Goal: Task Accomplishment & Management: Complete application form

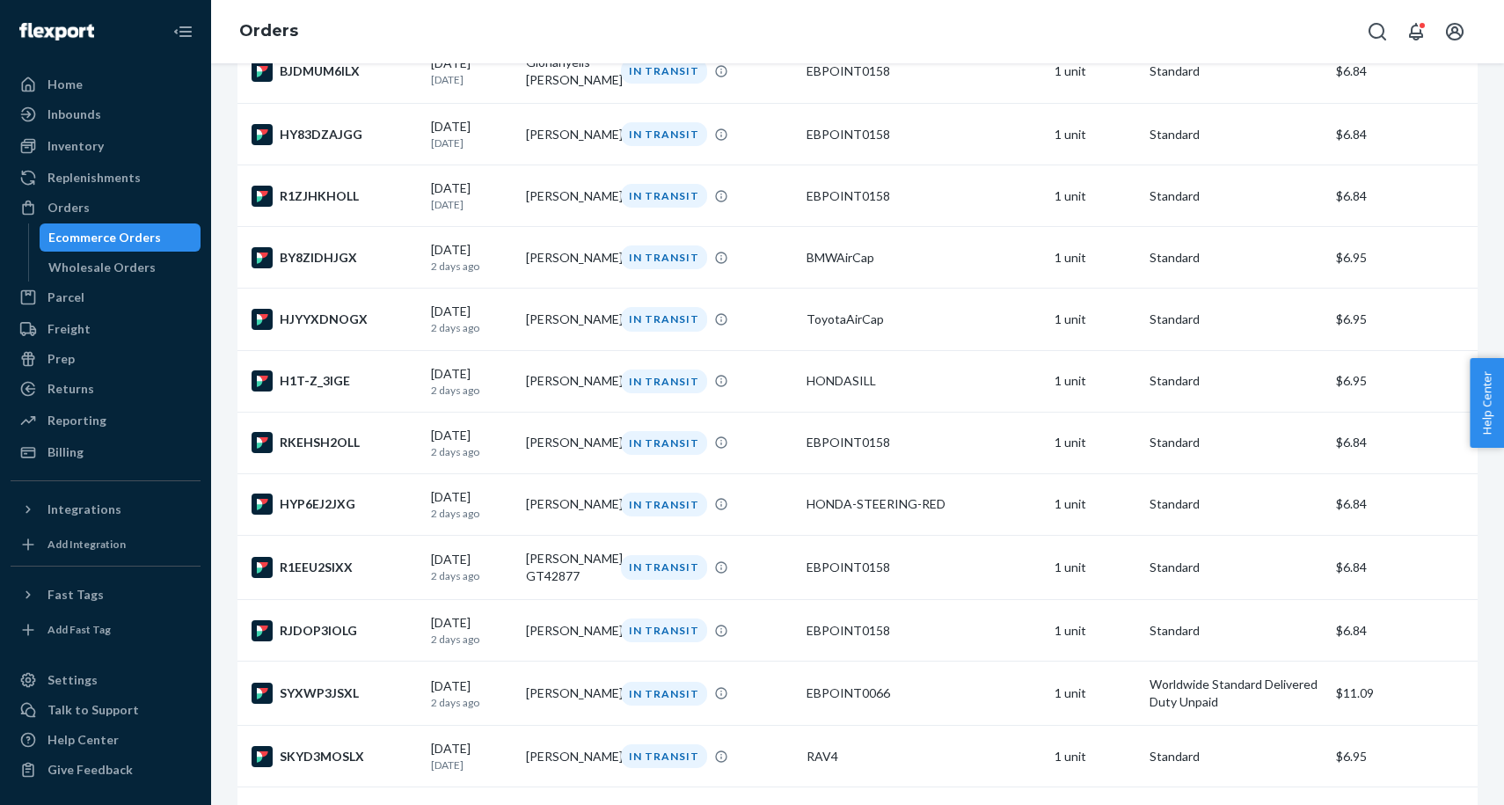
scroll to position [582, 0]
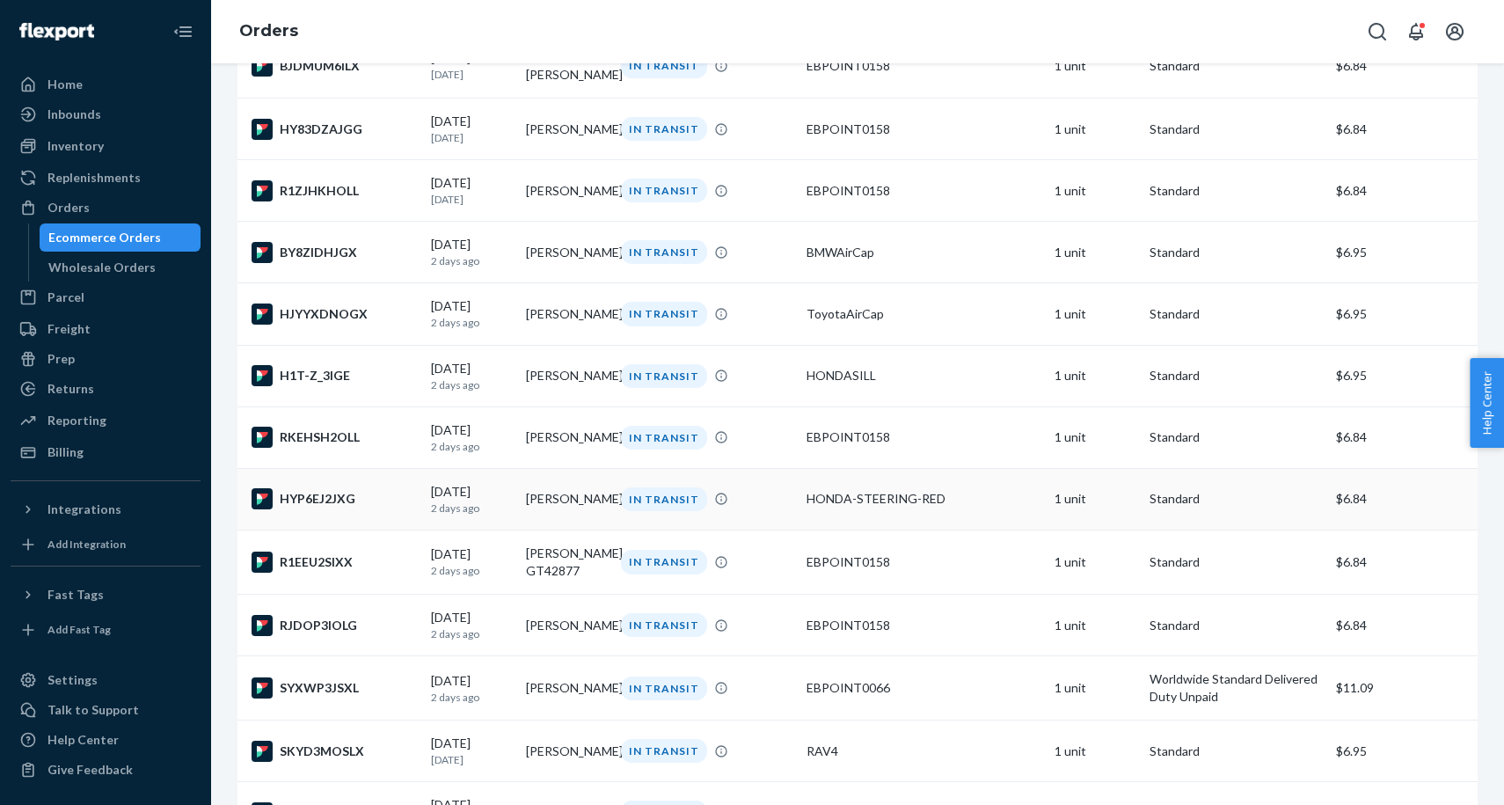
click at [649, 511] on div "IN TRANSIT" at bounding box center [664, 499] width 86 height 24
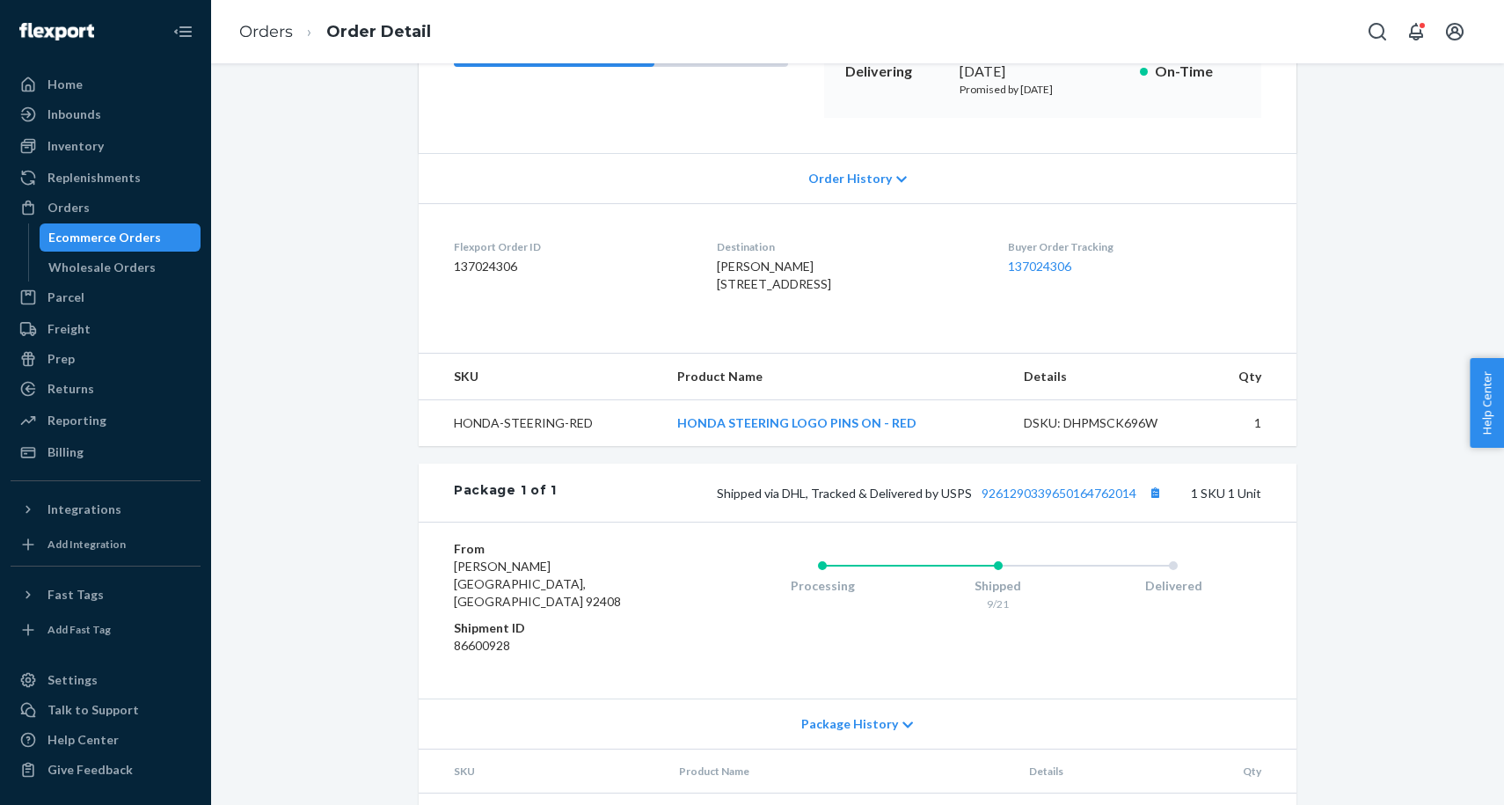
scroll to position [314, 0]
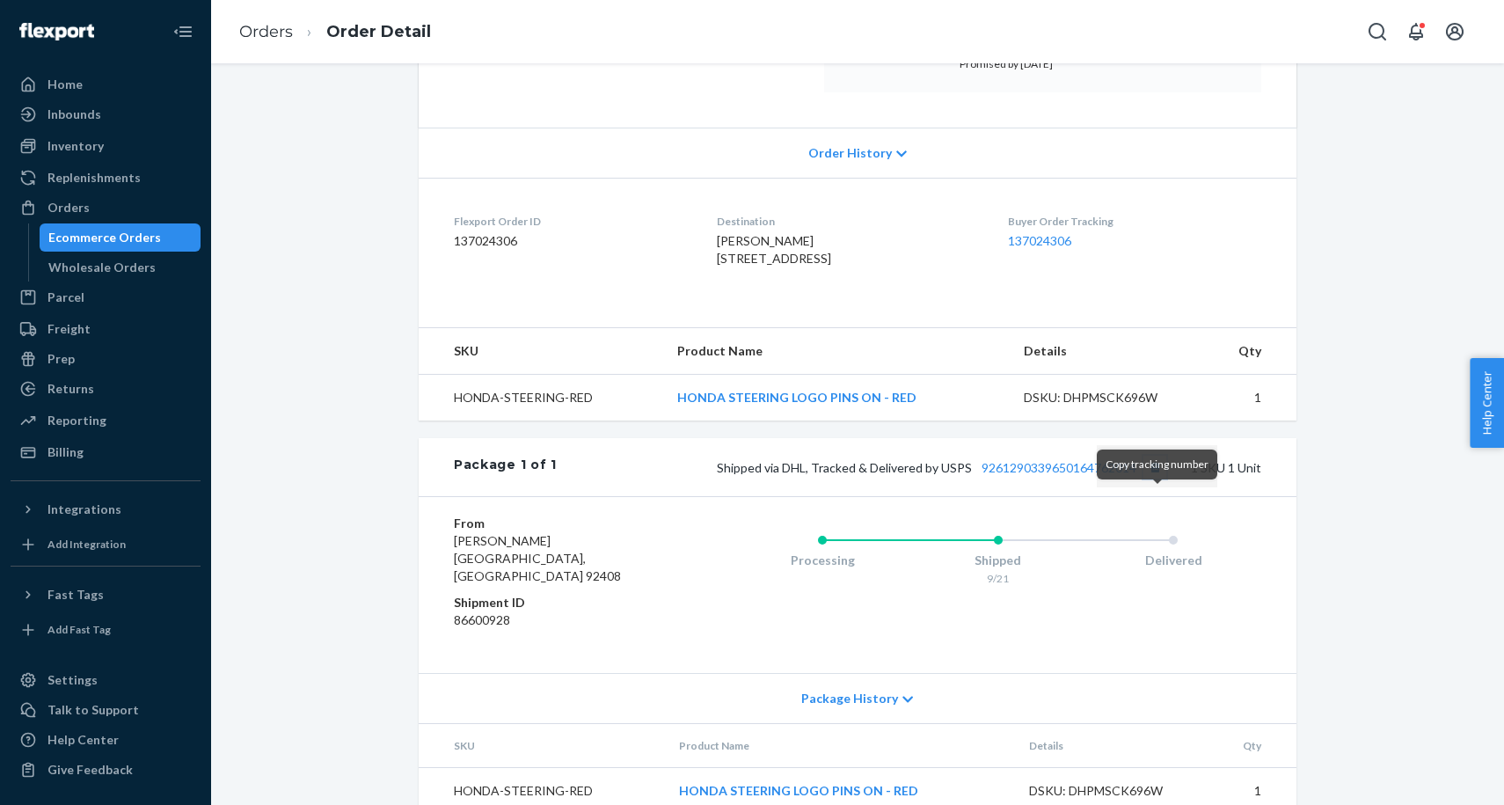
click at [1156, 479] on button "Copy tracking number" at bounding box center [1155, 467] width 23 height 23
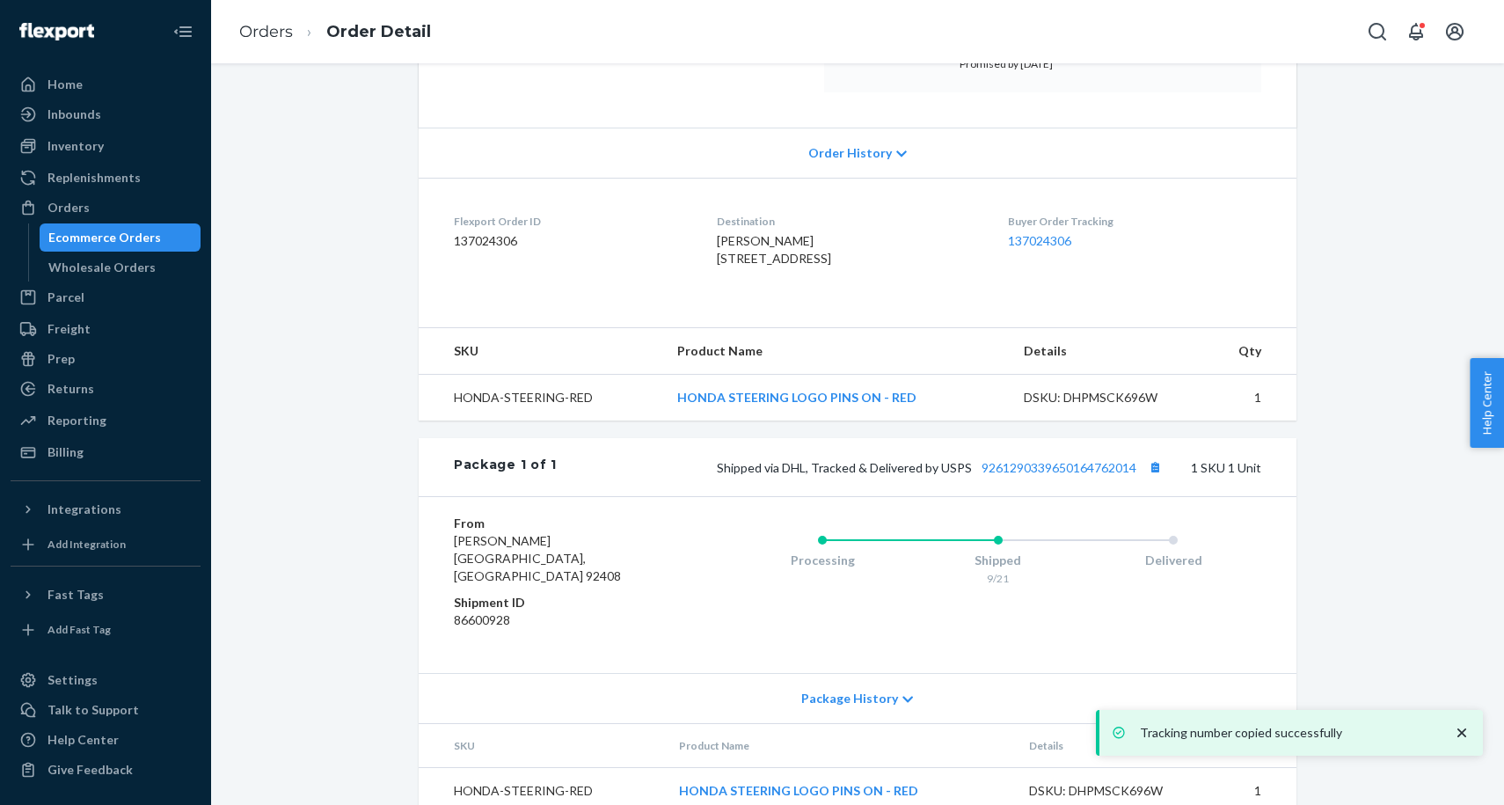
click at [106, 248] on div "Ecommerce Orders" at bounding box center [120, 237] width 158 height 25
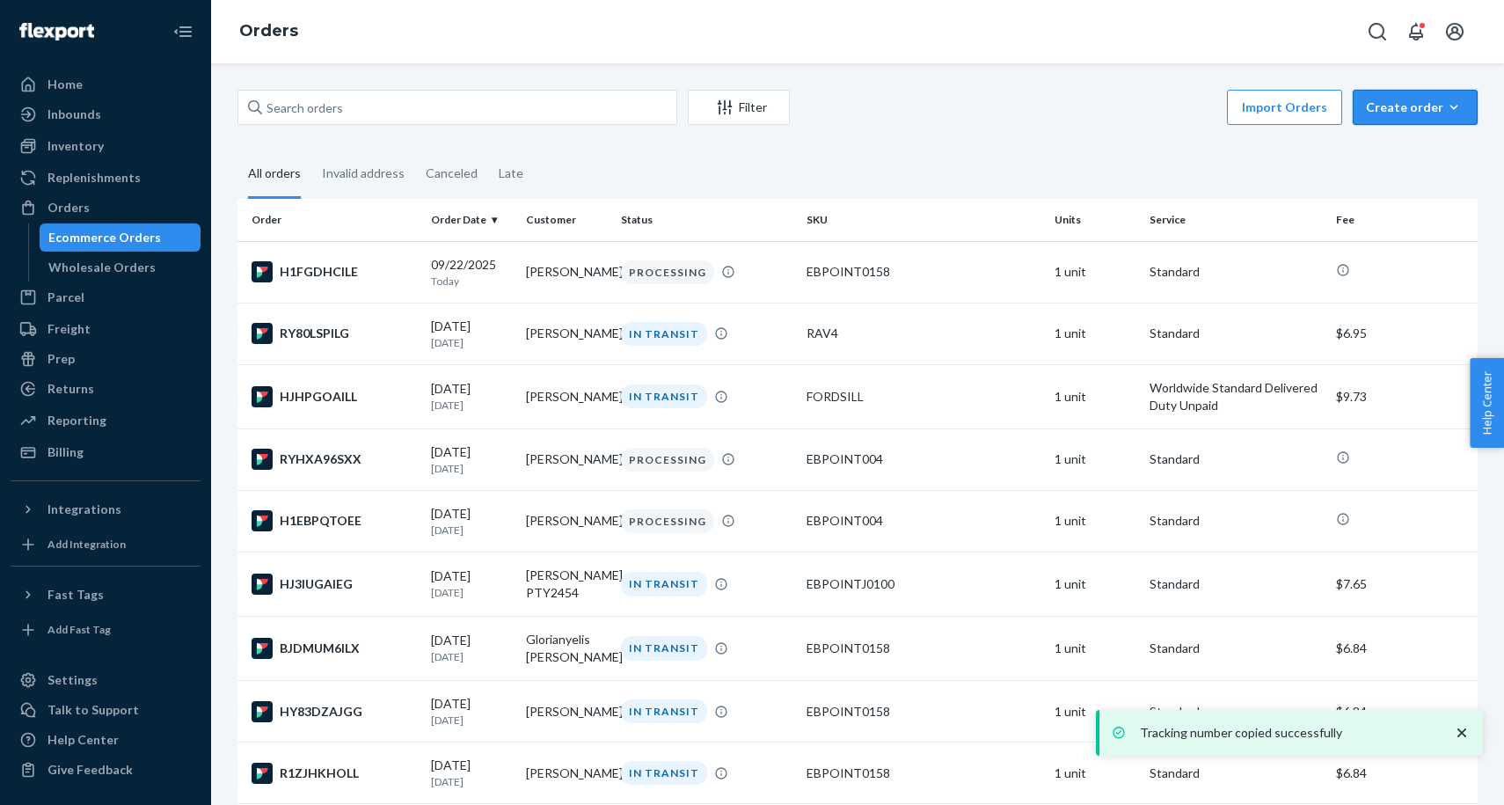
click at [1433, 113] on div "Create order" at bounding box center [1415, 108] width 99 height 18
click at [1408, 154] on span "Ecommerce order" at bounding box center [1425, 149] width 109 height 12
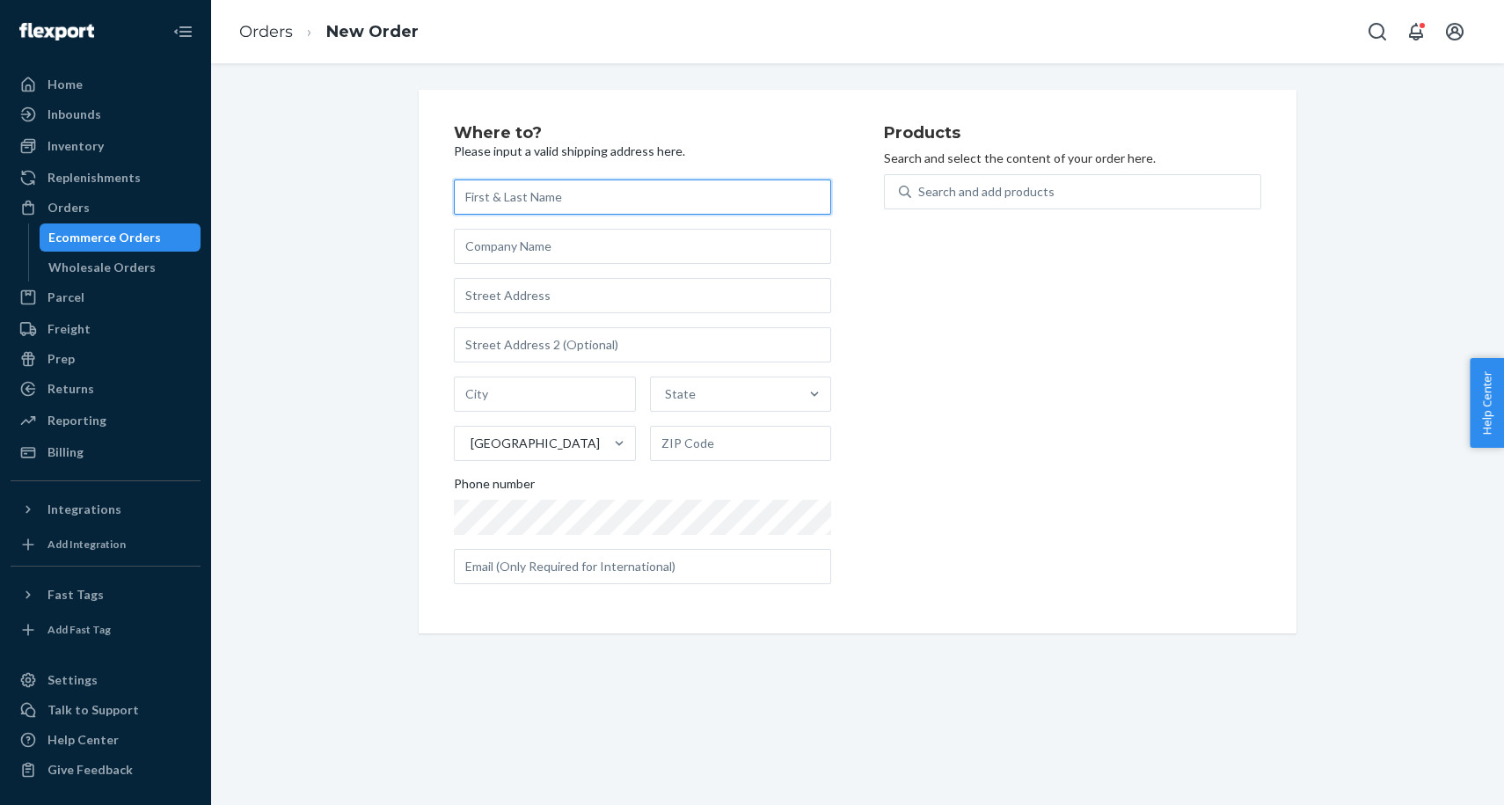
paste input "[PERSON_NAME]"
type input "[PERSON_NAME]"
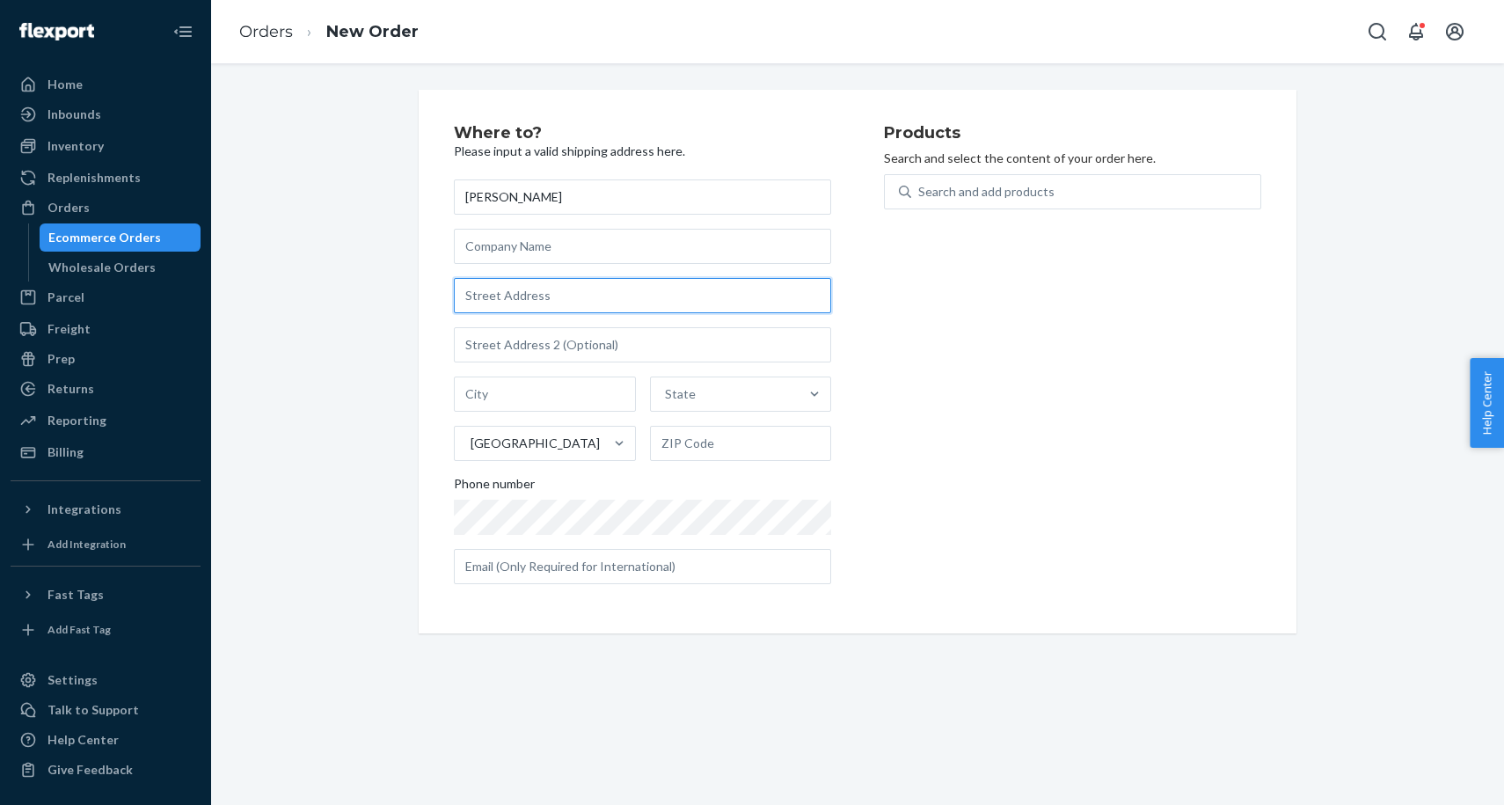
click at [667, 301] on input "text" at bounding box center [642, 295] width 377 height 35
paste input "[STREET_ADDRESS][PERSON_NAME]"
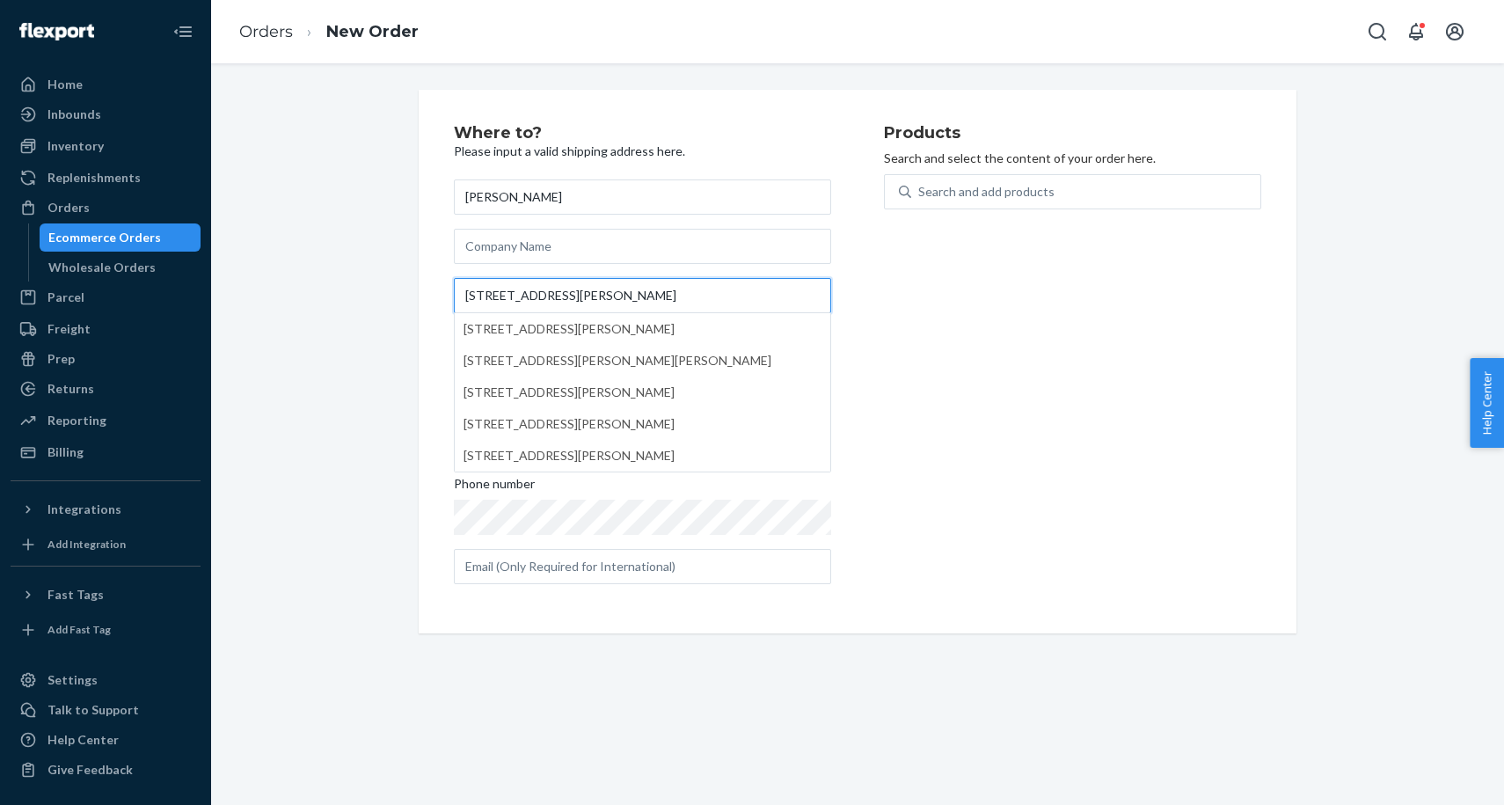
type input "[STREET_ADDRESS][PERSON_NAME]"
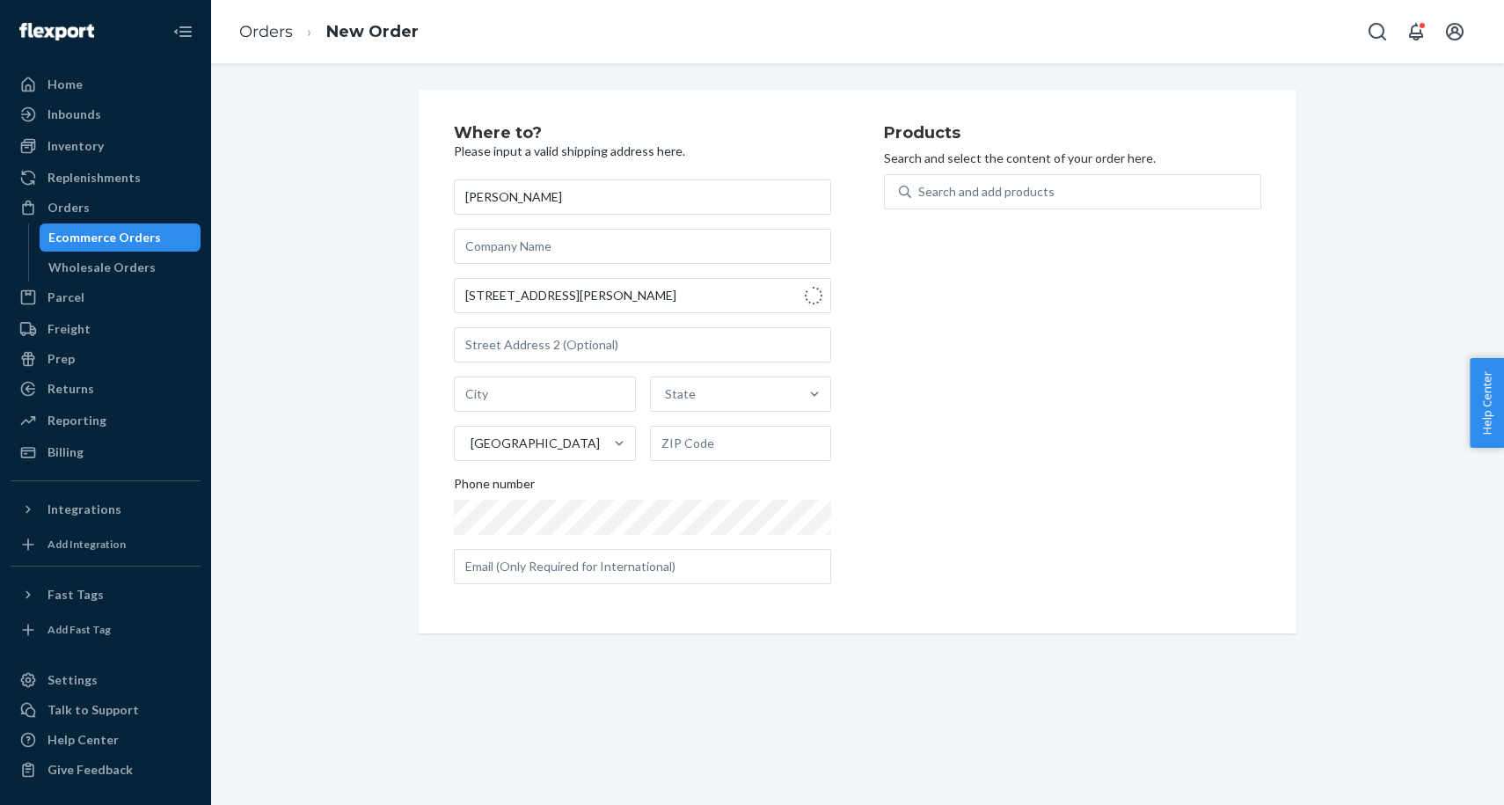
type input "[GEOGRAPHIC_DATA]"
type input "21001"
type input "1401 [PERSON_NAME] Dr"
click at [532, 359] on input "text" at bounding box center [642, 344] width 377 height 35
paste input "Apt M"
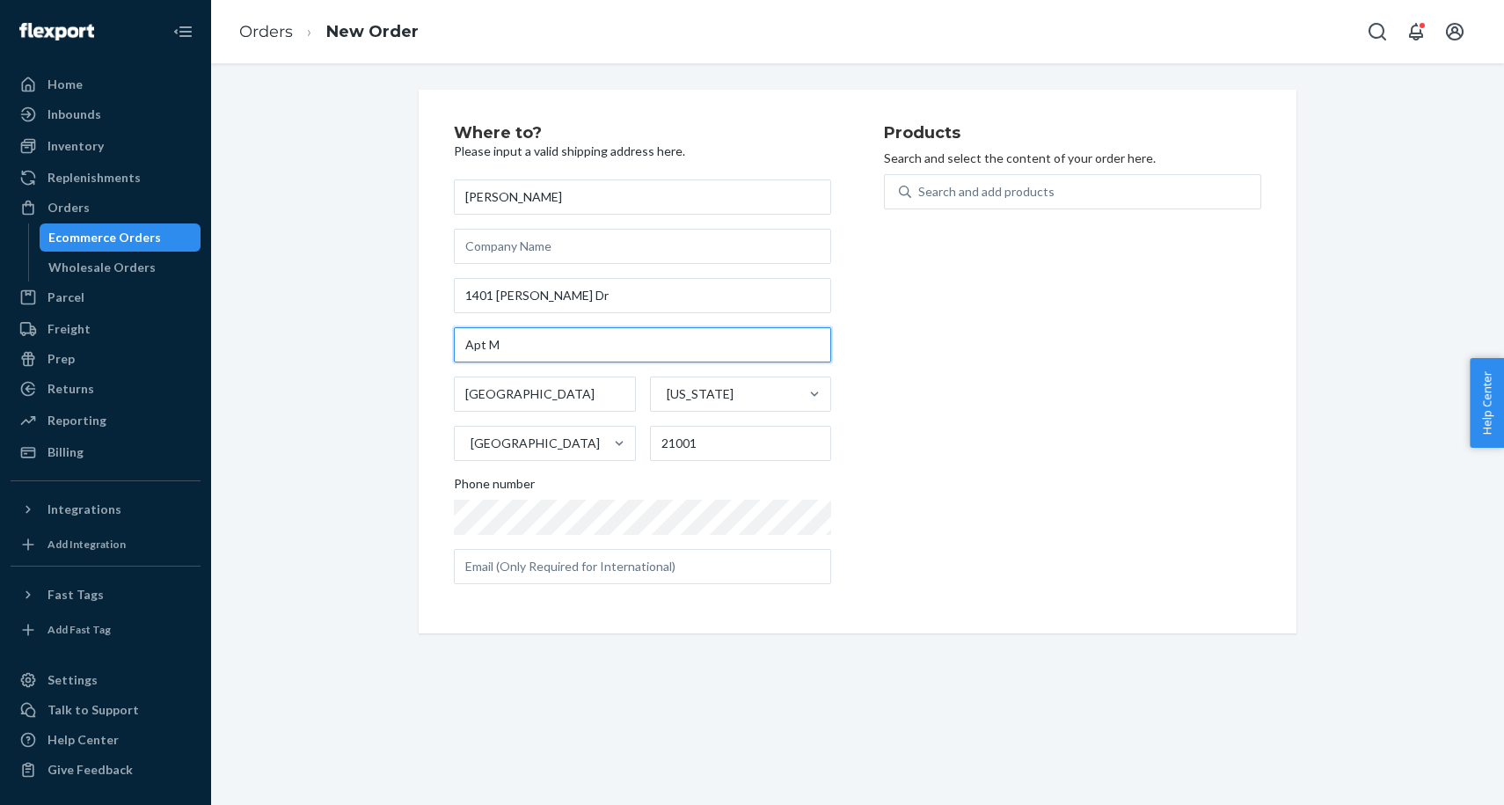
type input "Apt M"
click at [1085, 382] on div "Products Search and select the content of your order here. Search and add produ…" at bounding box center [1072, 361] width 377 height 473
click at [1038, 194] on div "Search and add products" at bounding box center [986, 192] width 136 height 18
click at [920, 194] on input "Search and add products" at bounding box center [919, 192] width 2 height 18
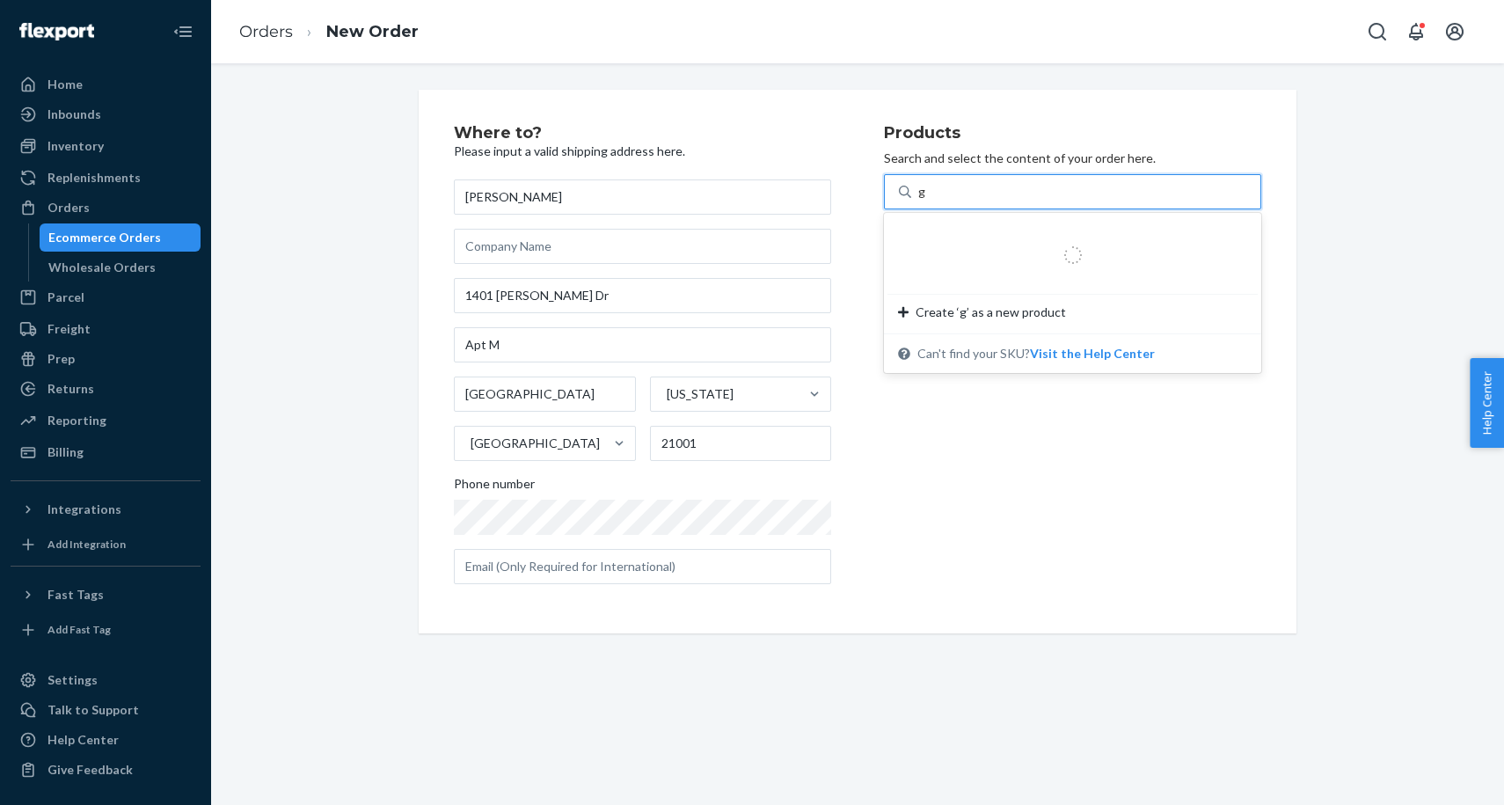
type input "gr"
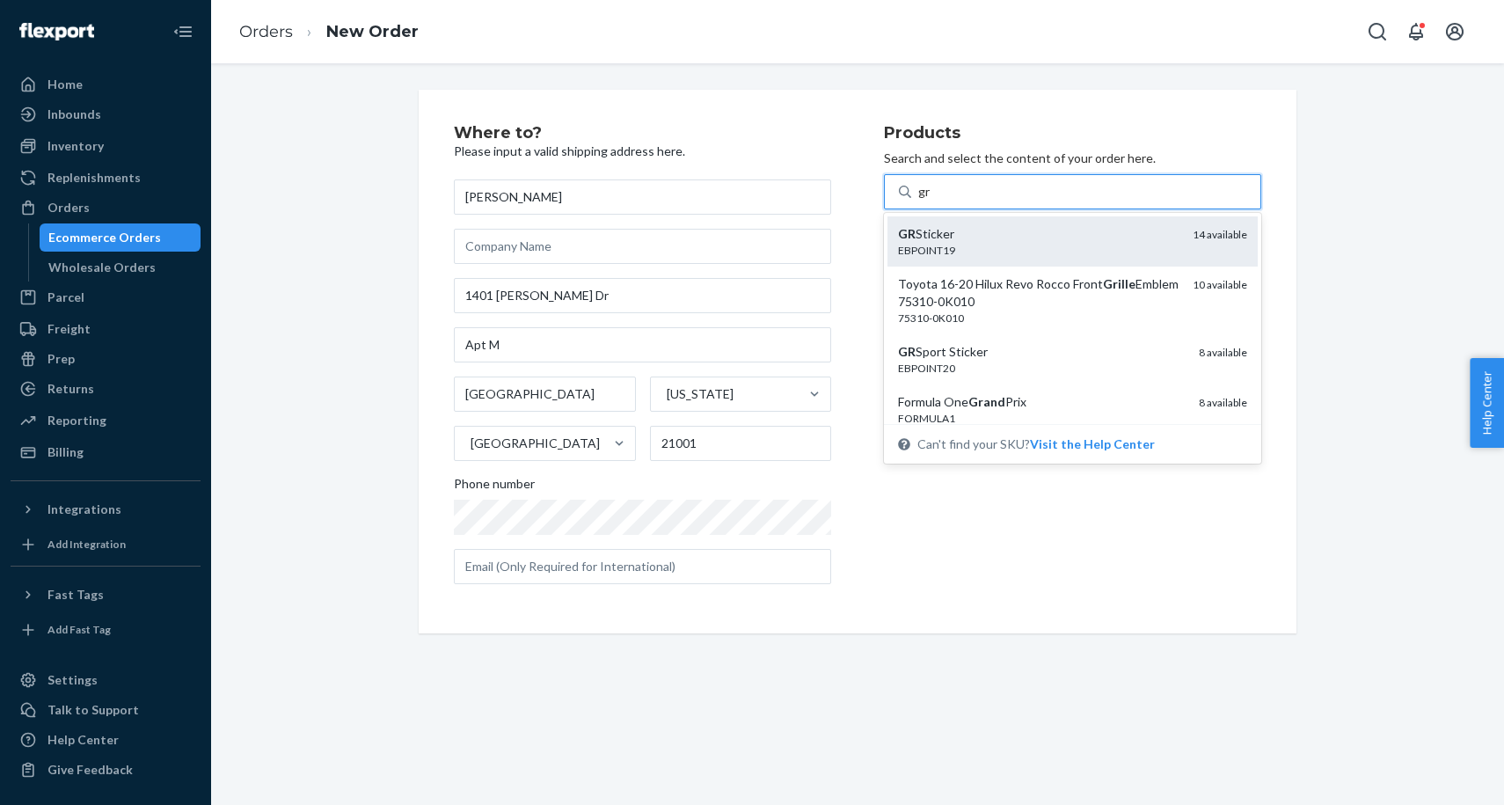
click at [1035, 245] on div "EBPOINT19" at bounding box center [1038, 250] width 281 height 15
click at [932, 201] on input "gr" at bounding box center [924, 192] width 13 height 18
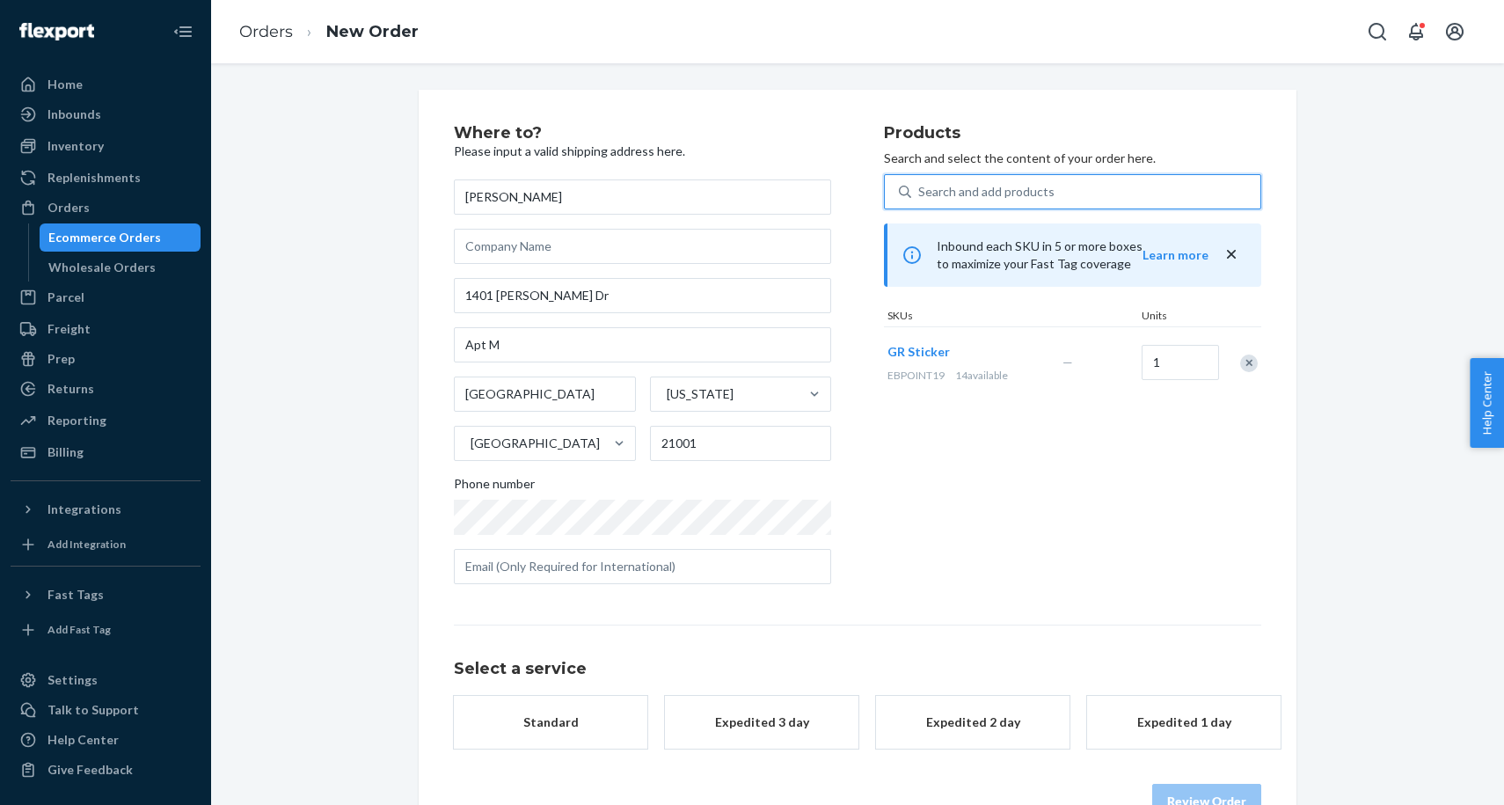
click at [564, 715] on div "Standard" at bounding box center [550, 722] width 141 height 18
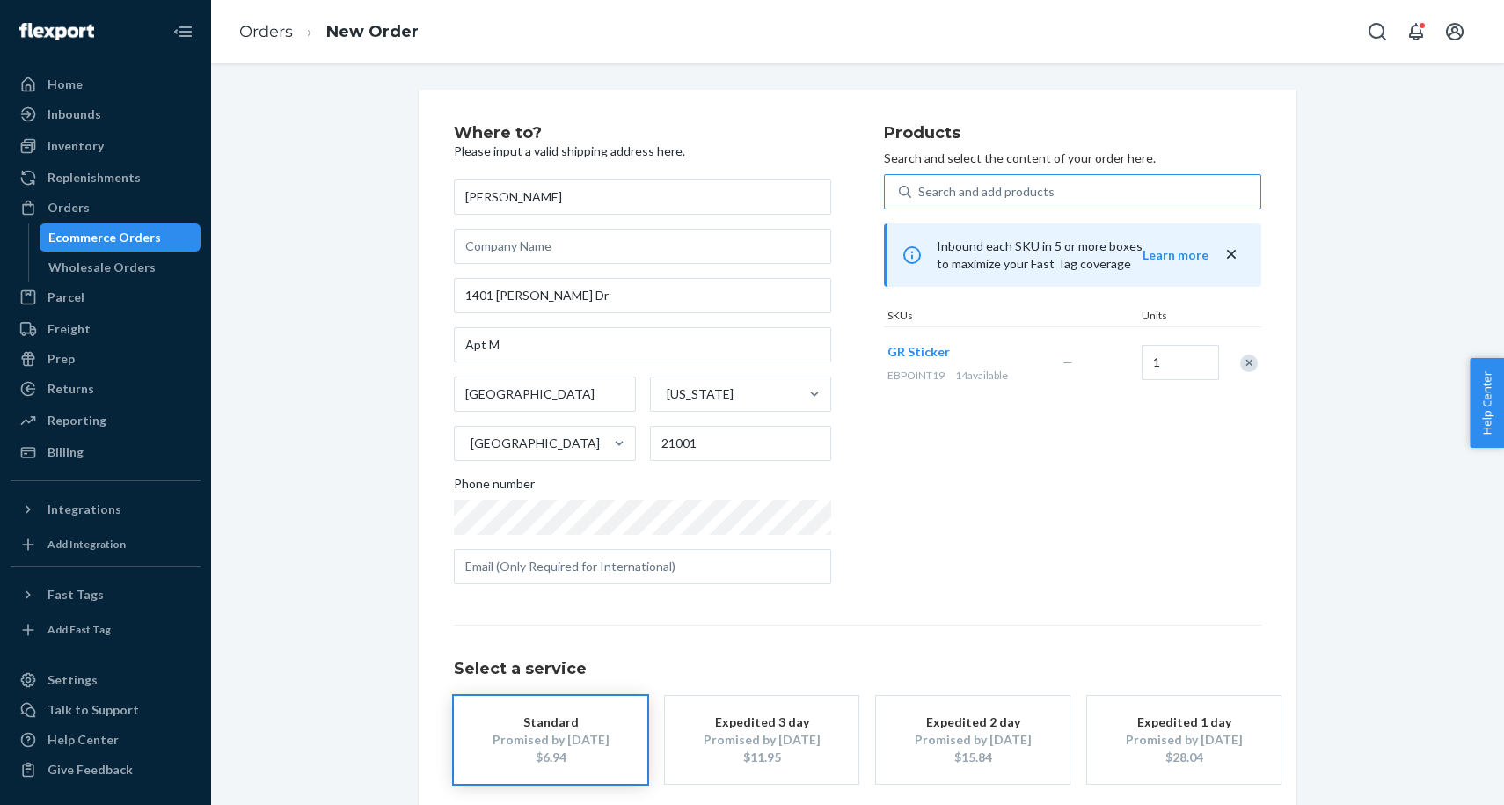
scroll to position [84, 0]
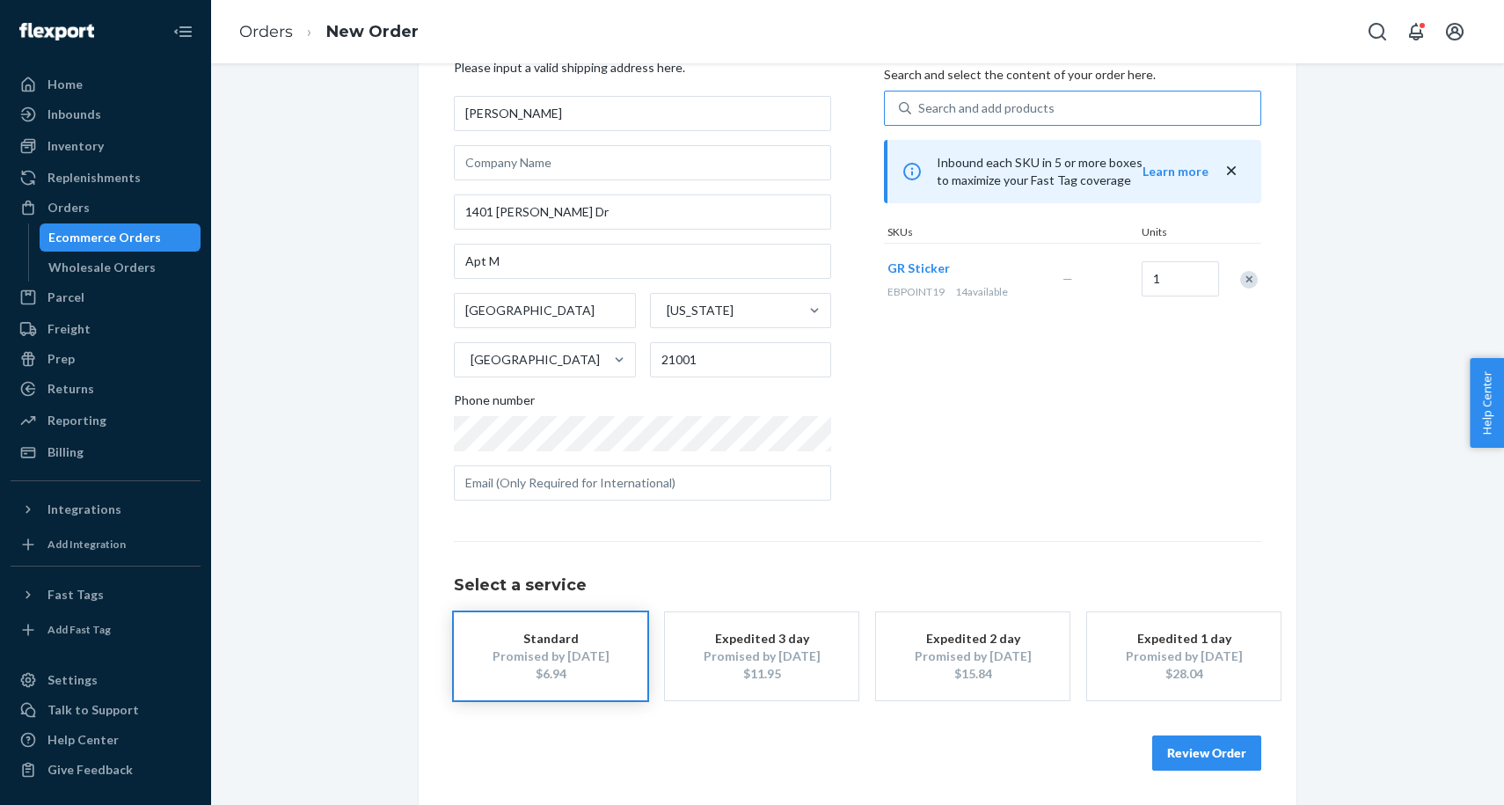
click at [1187, 753] on button "Review Order" at bounding box center [1206, 752] width 109 height 35
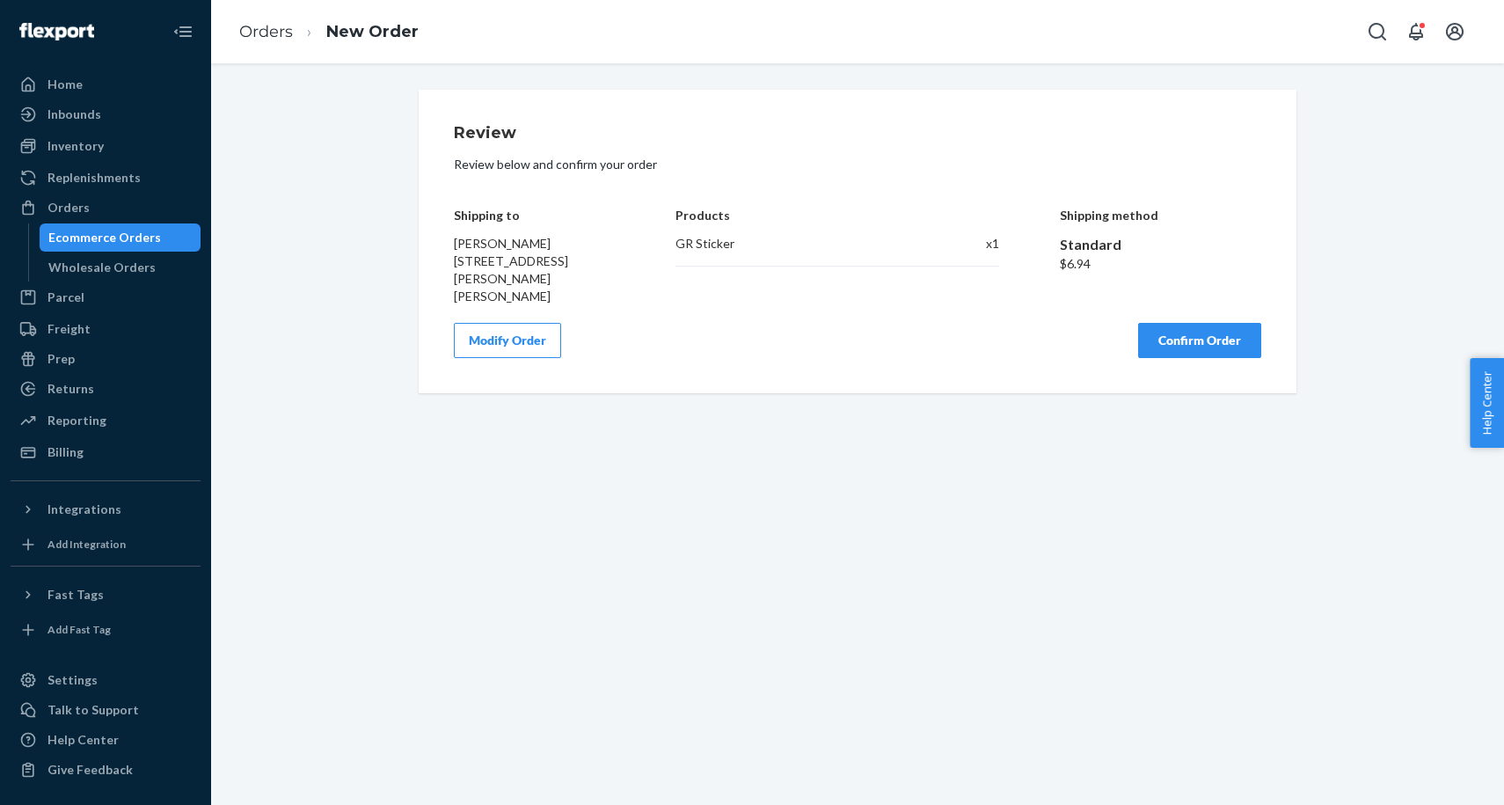
scroll to position [0, 0]
click at [1210, 353] on button "Confirm Order" at bounding box center [1199, 340] width 123 height 35
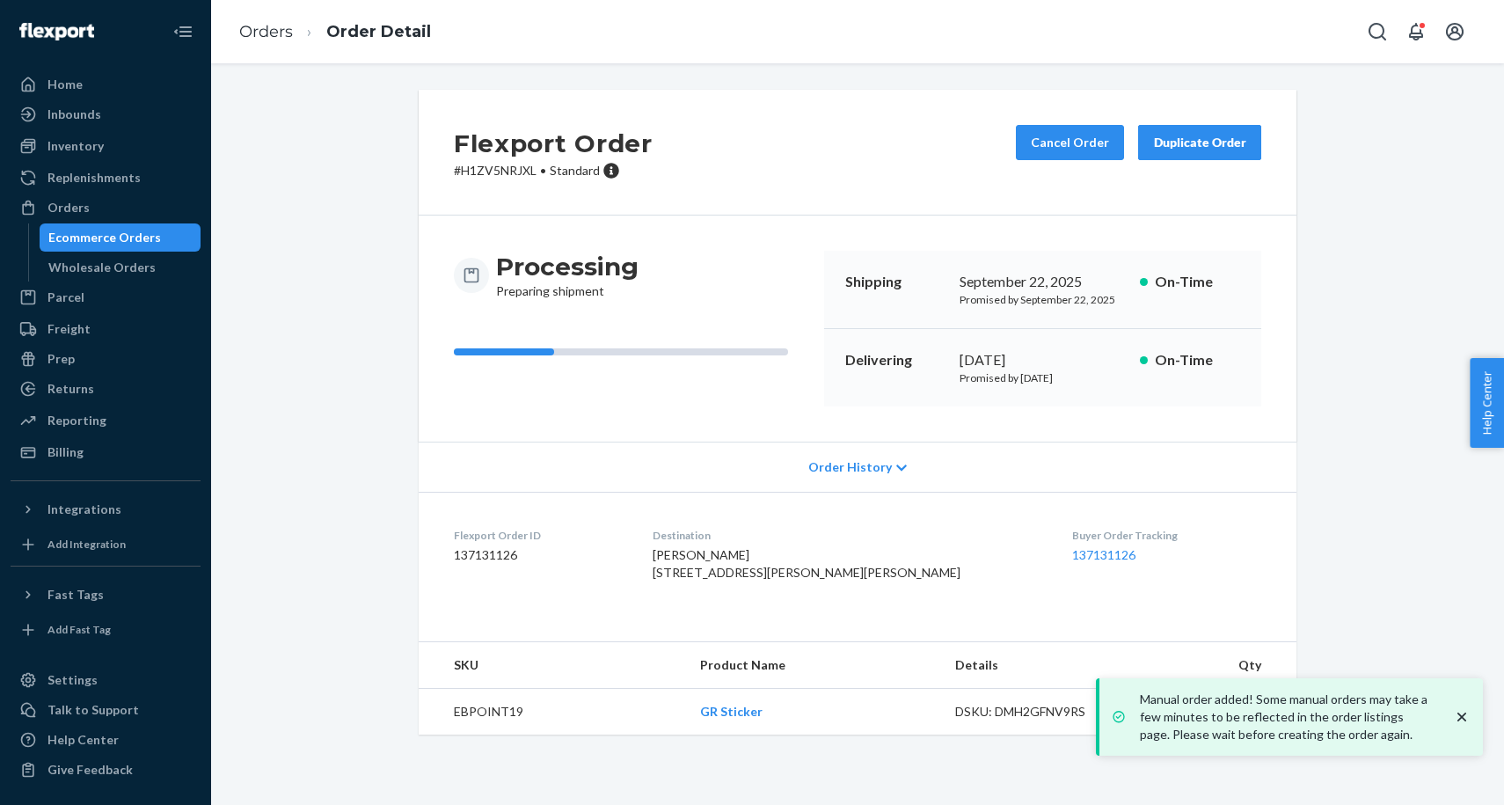
click at [173, 230] on div "Ecommerce Orders" at bounding box center [120, 237] width 158 height 25
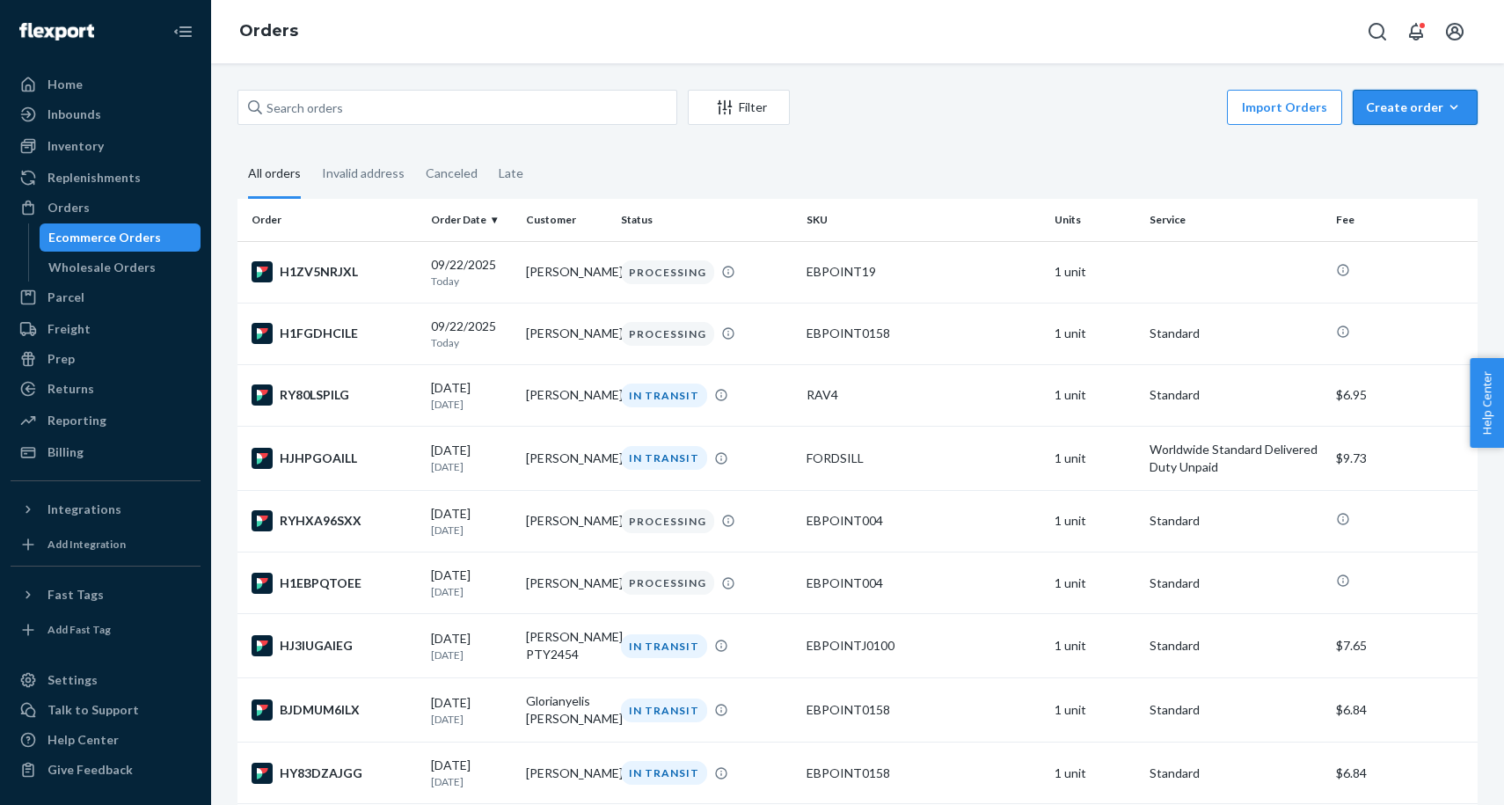
click at [1425, 99] on div "Create order" at bounding box center [1415, 108] width 99 height 18
click at [1402, 152] on span "Ecommerce order" at bounding box center [1425, 149] width 109 height 12
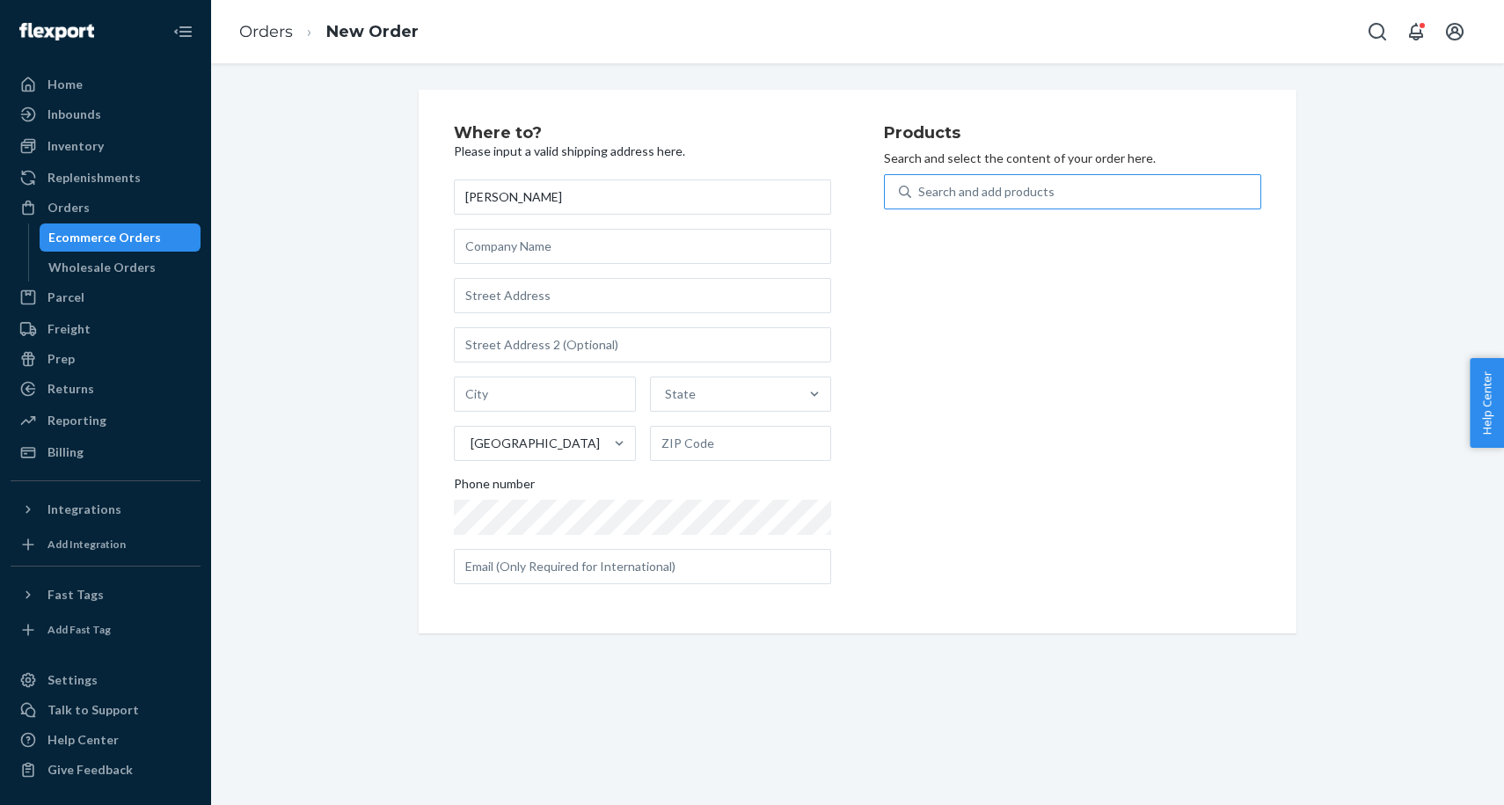
type input "[PERSON_NAME]"
click at [1067, 192] on div "Search and add products" at bounding box center [1085, 192] width 349 height 32
click at [920, 192] on input "0 results available. Use Up and Down to choose options, press Enter to select t…" at bounding box center [919, 192] width 2 height 18
type input "jdm"
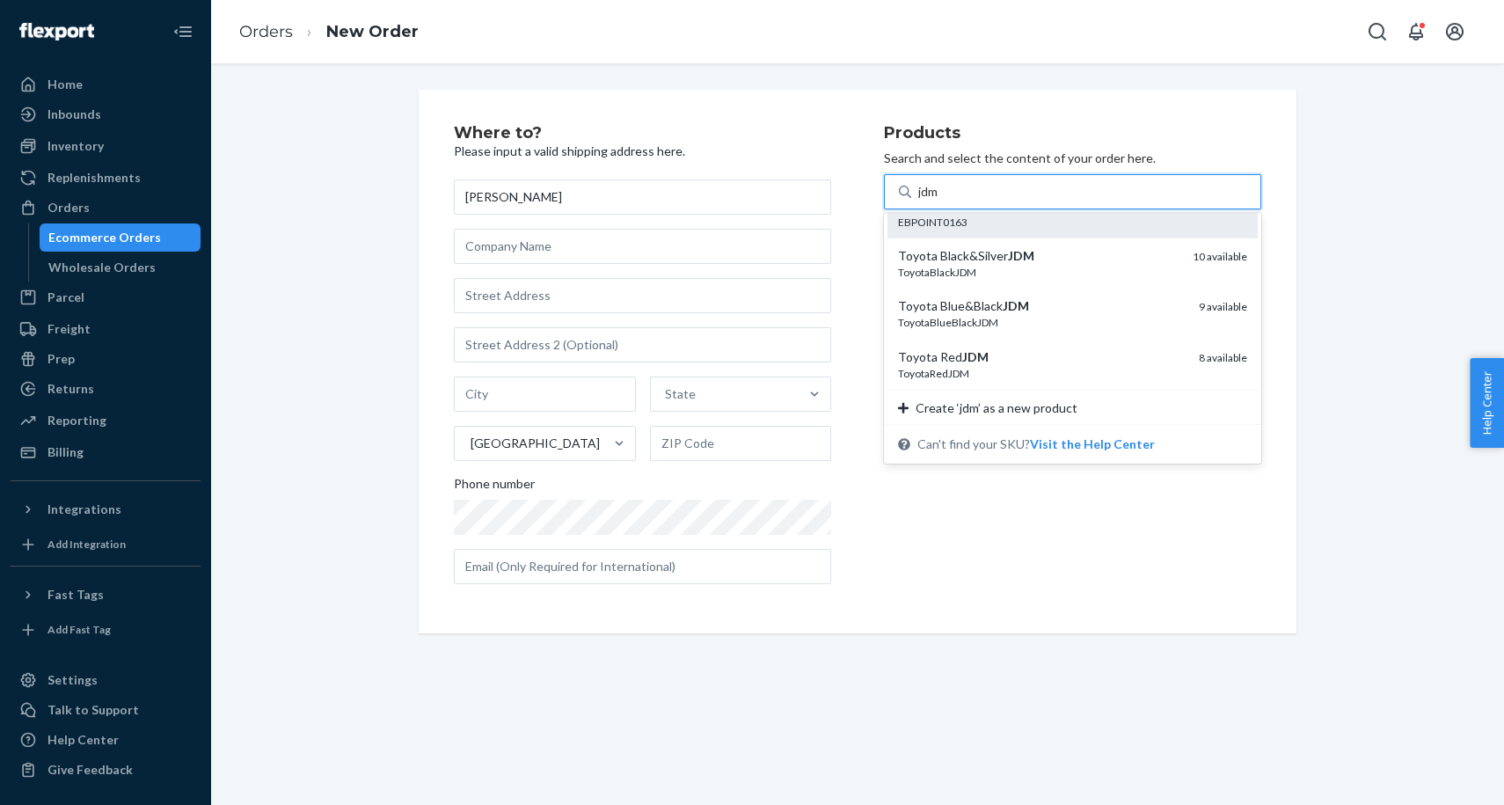
scroll to position [133, 0]
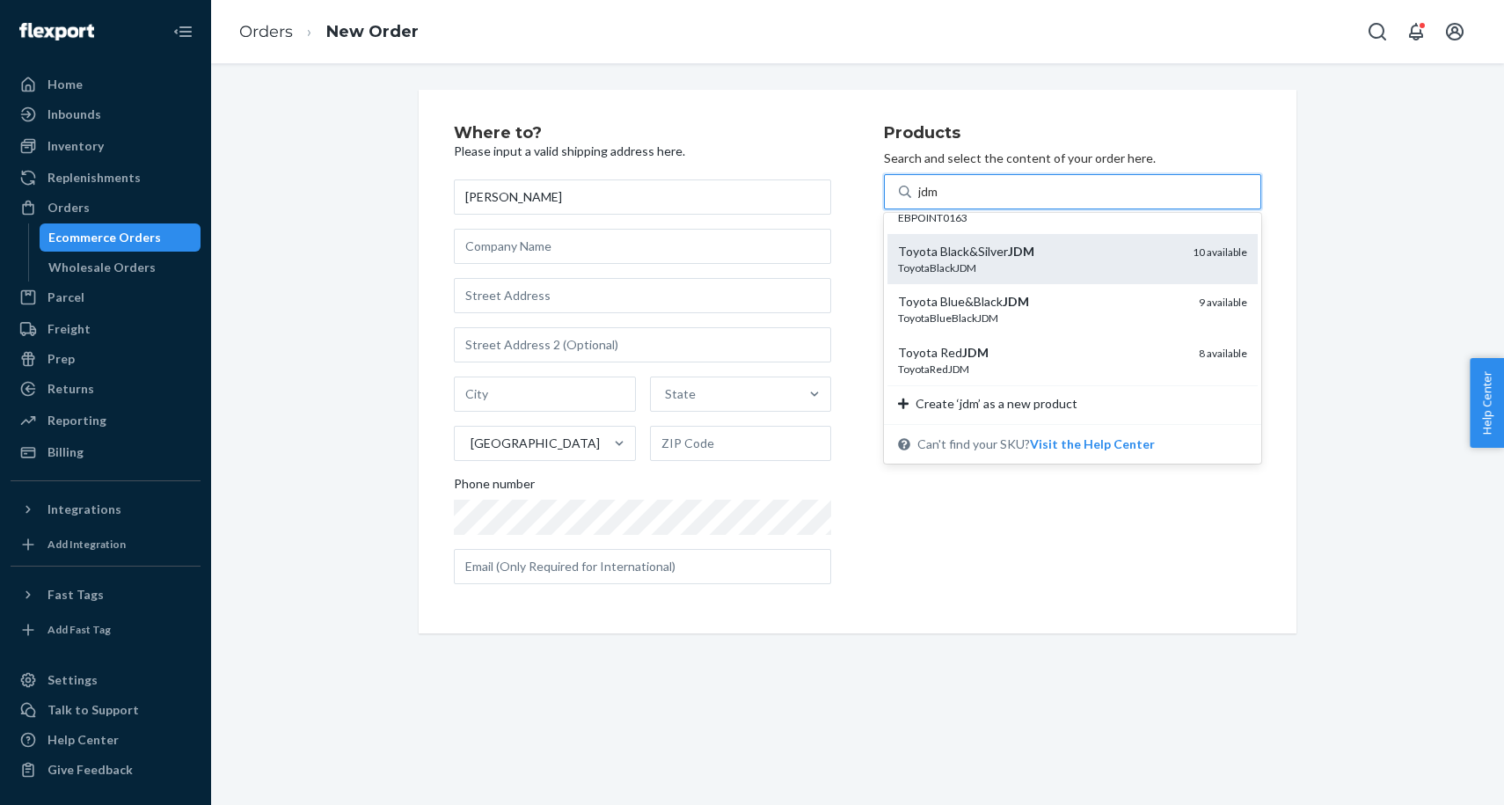
click at [1078, 259] on div "Toyota Black&Silver JDM" at bounding box center [1038, 252] width 281 height 18
click at [940, 201] on input "jdm" at bounding box center [929, 192] width 22 height 18
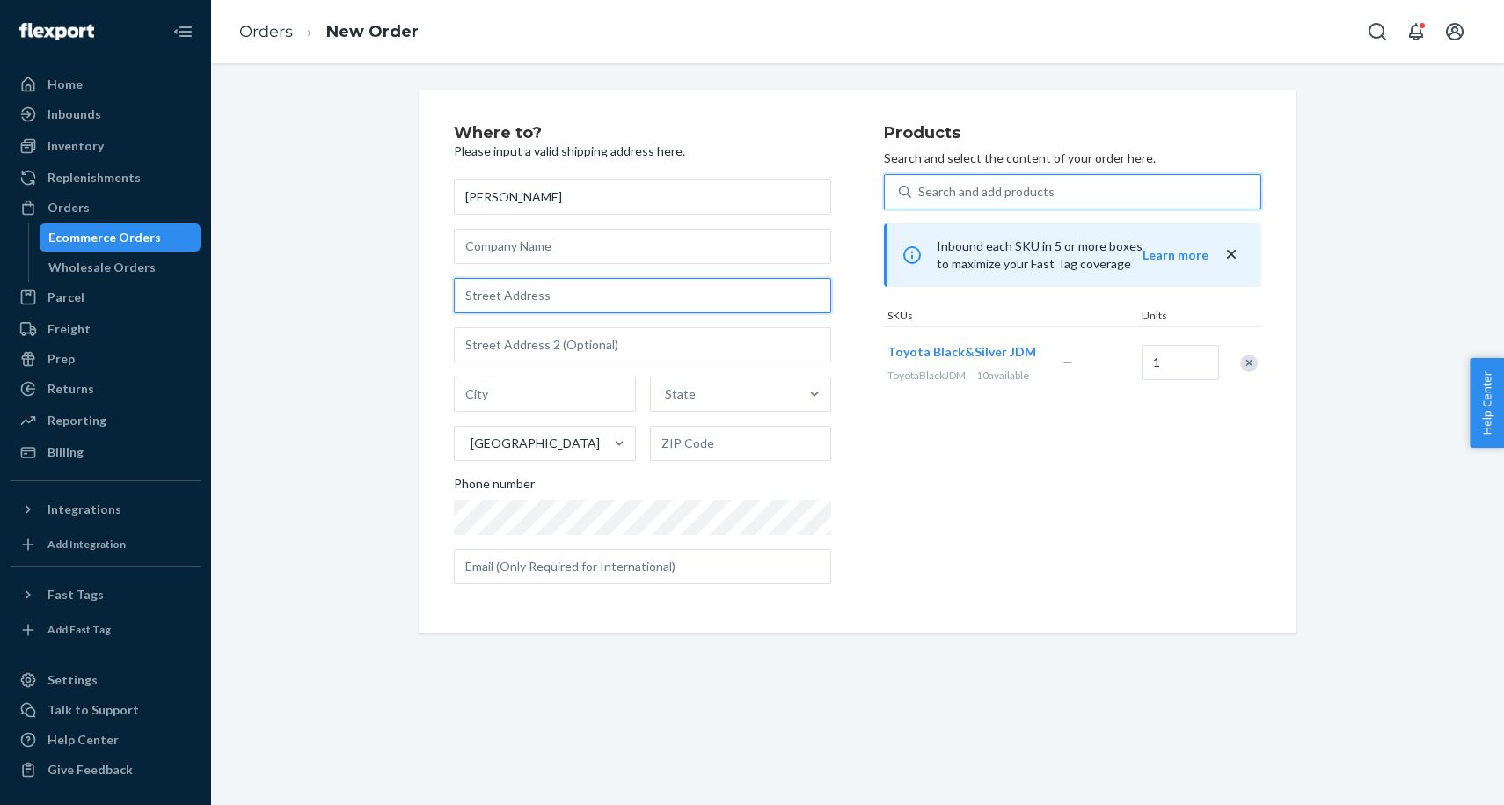
click at [664, 296] on input "text" at bounding box center [642, 295] width 377 height 35
paste input "[STREET_ADDRESS]"
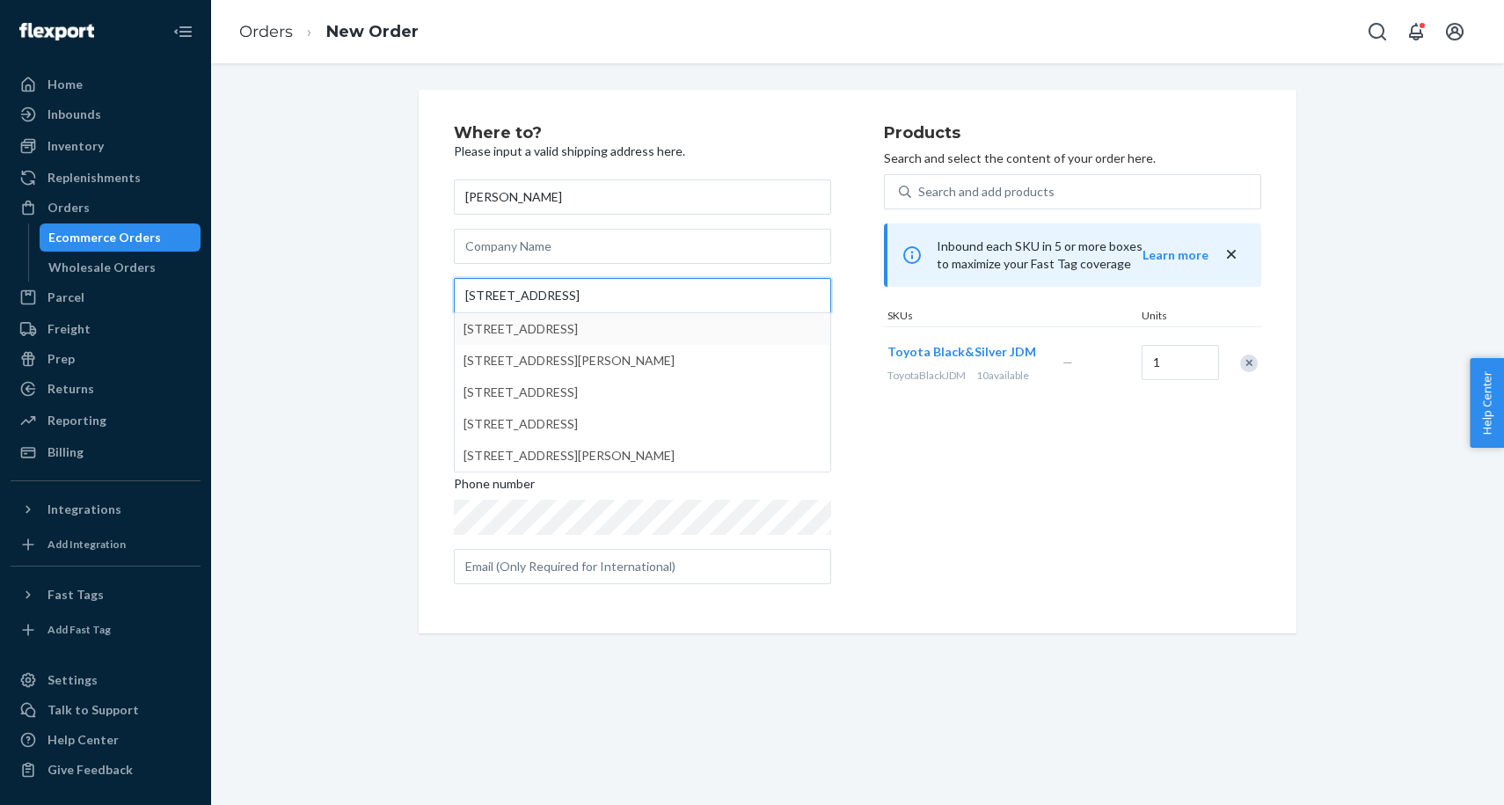
type input "[STREET_ADDRESS]"
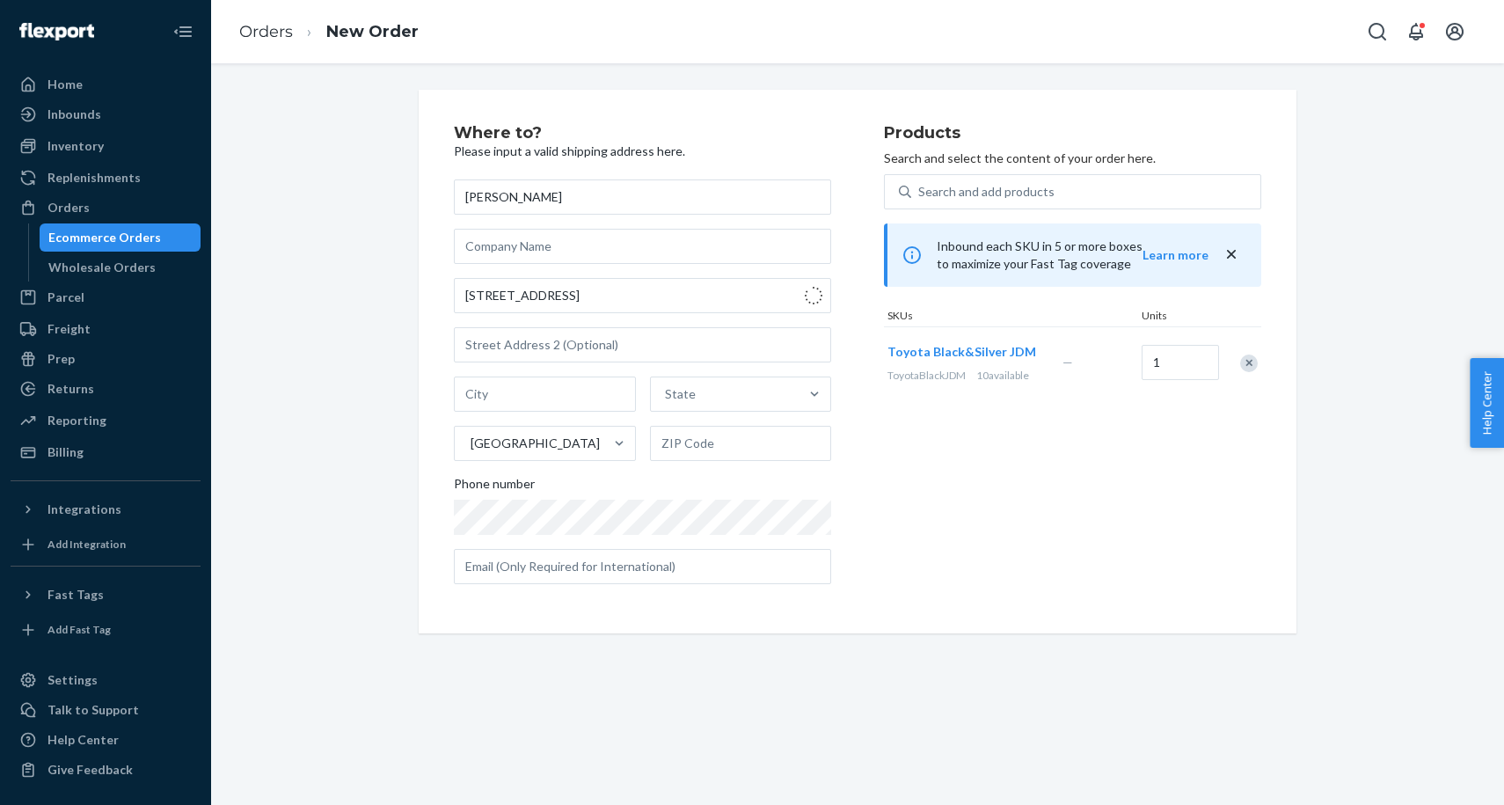
type input "Burbank"
type input "91502"
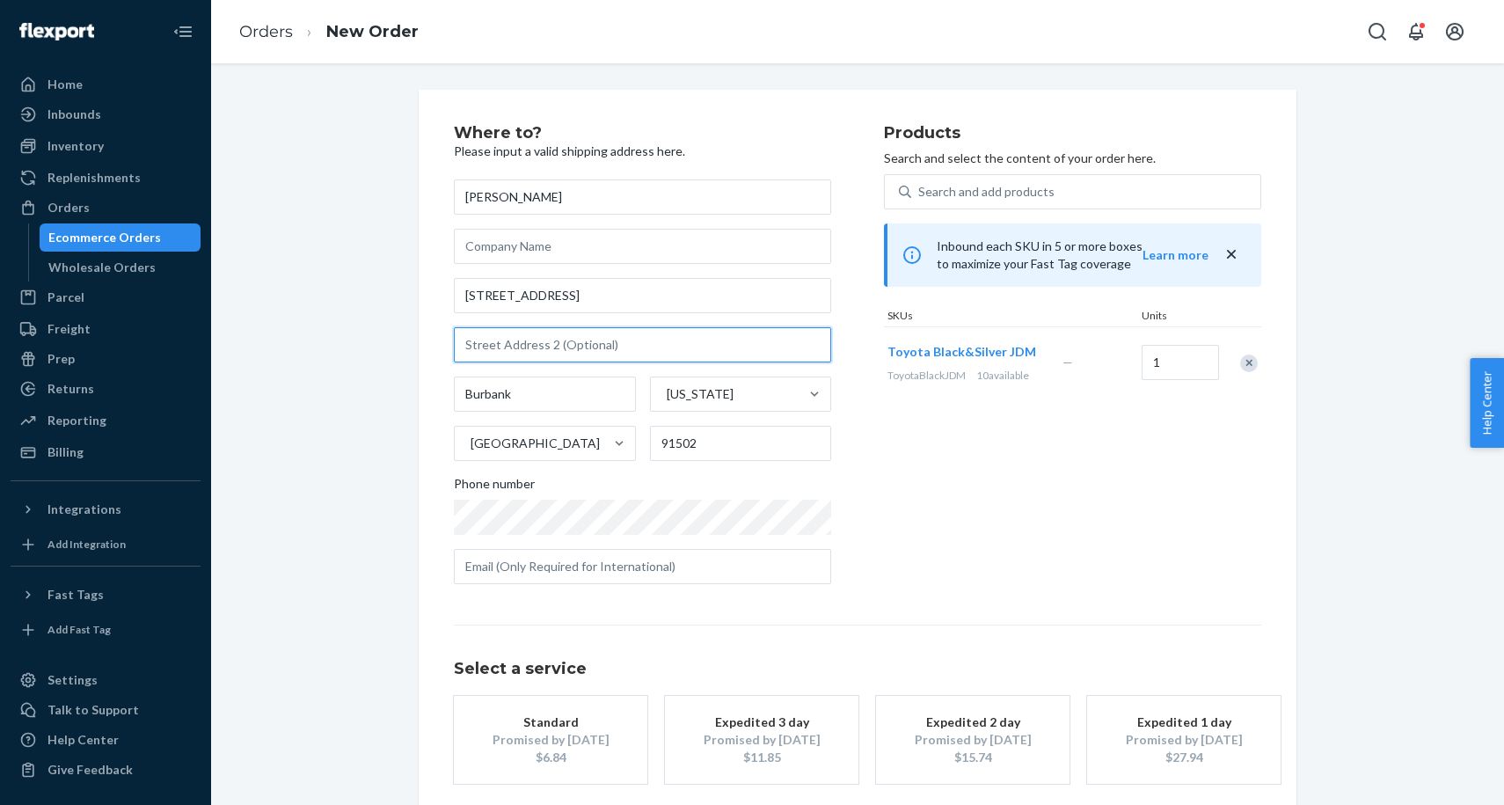
click at [647, 343] on input "text" at bounding box center [642, 344] width 377 height 35
paste input "Apt H"
type input "Apt H"
click at [1153, 509] on div "Products Search and select the content of your order here. Search and add produ…" at bounding box center [1072, 361] width 377 height 473
click at [600, 693] on div "Select a service Standard Promised by [DATE] $6.84 Expedited 3 day Promised by …" at bounding box center [857, 704] width 807 height 159
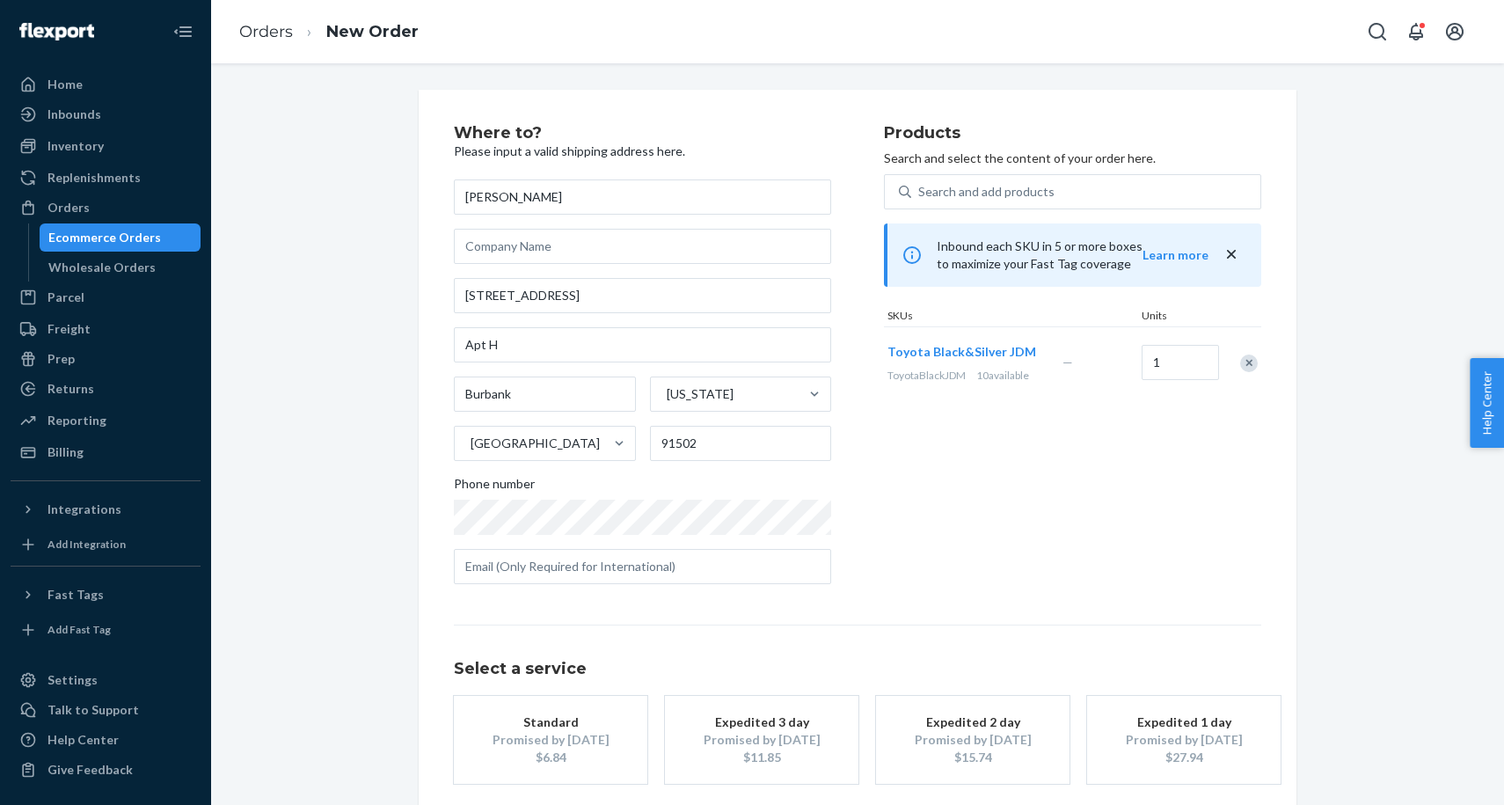
click at [600, 709] on button "Standard Promised by [DATE] $6.84" at bounding box center [551, 740] width 194 height 88
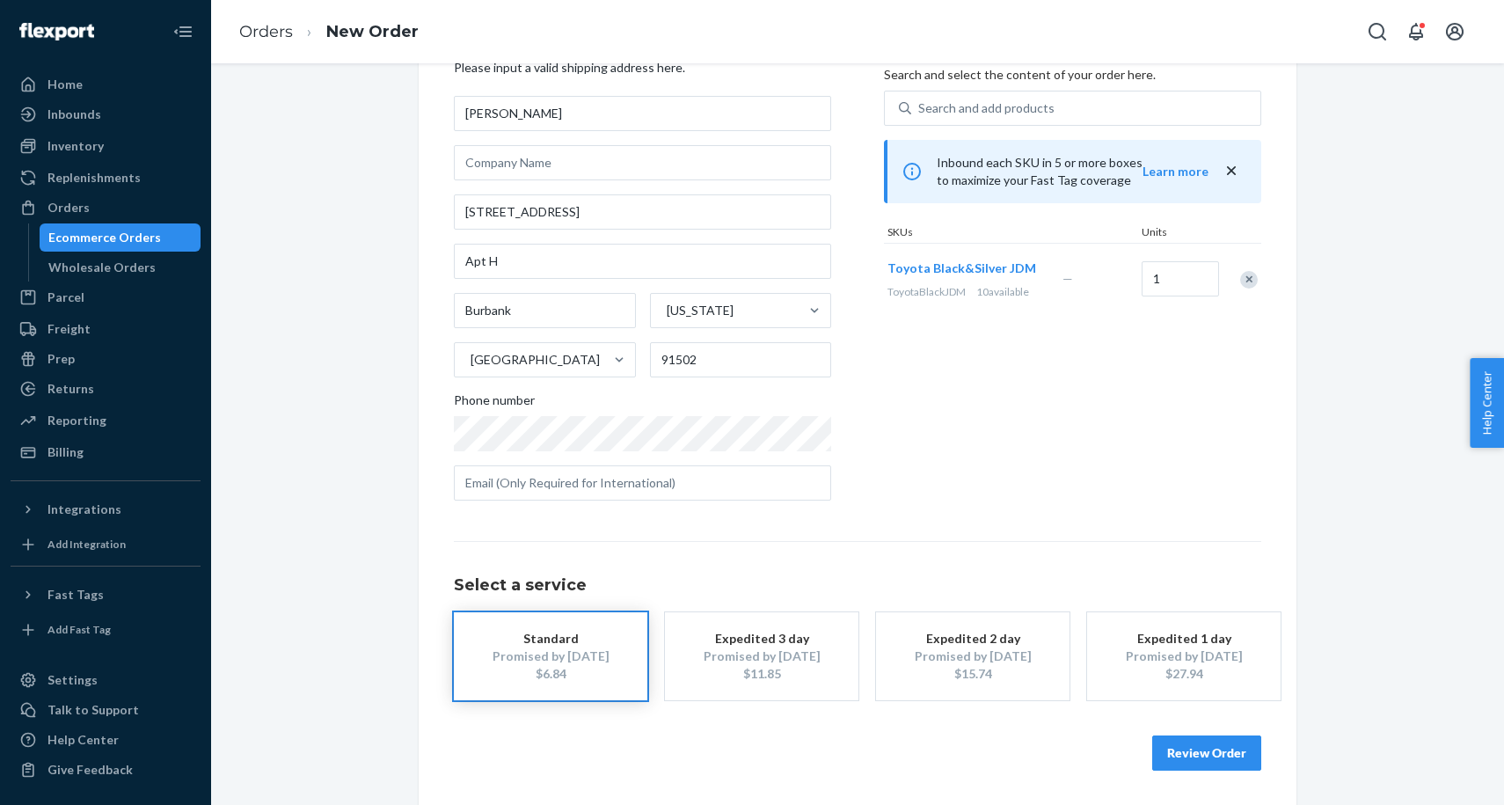
click at [1212, 753] on button "Review Order" at bounding box center [1206, 752] width 109 height 35
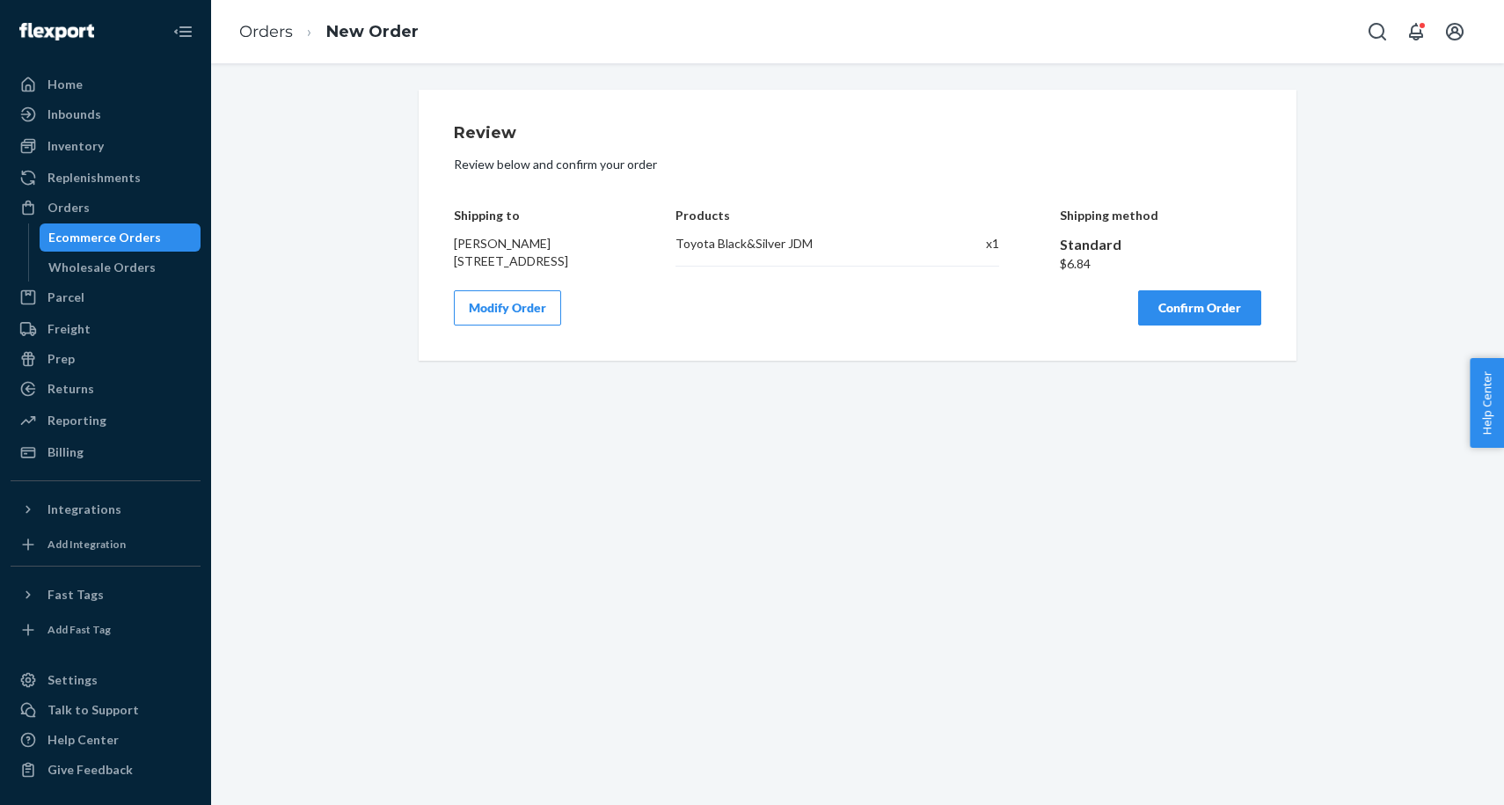
click at [1217, 325] on button "Confirm Order" at bounding box center [1199, 307] width 123 height 35
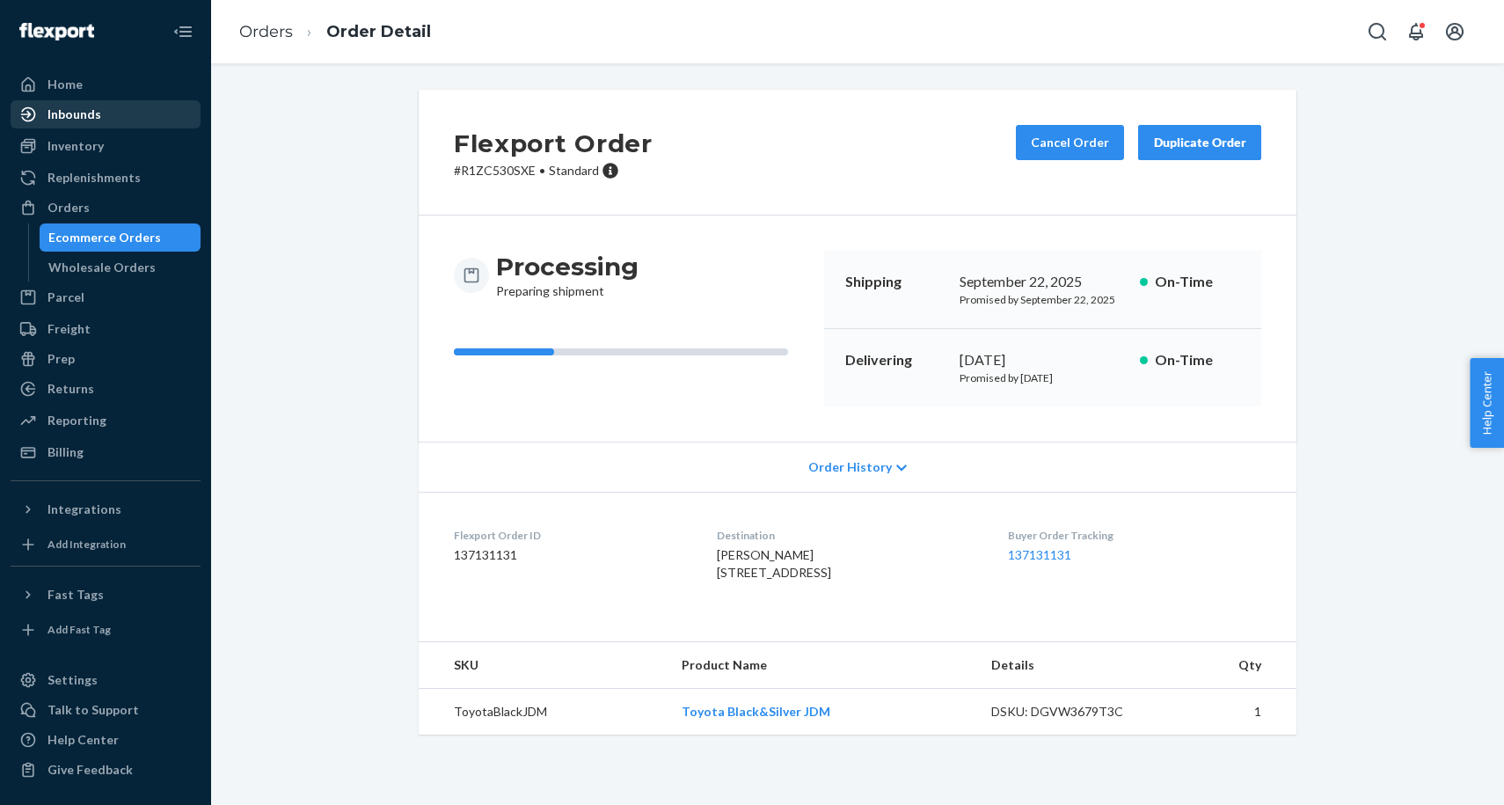
click at [177, 120] on div "Inbounds" at bounding box center [105, 114] width 186 height 25
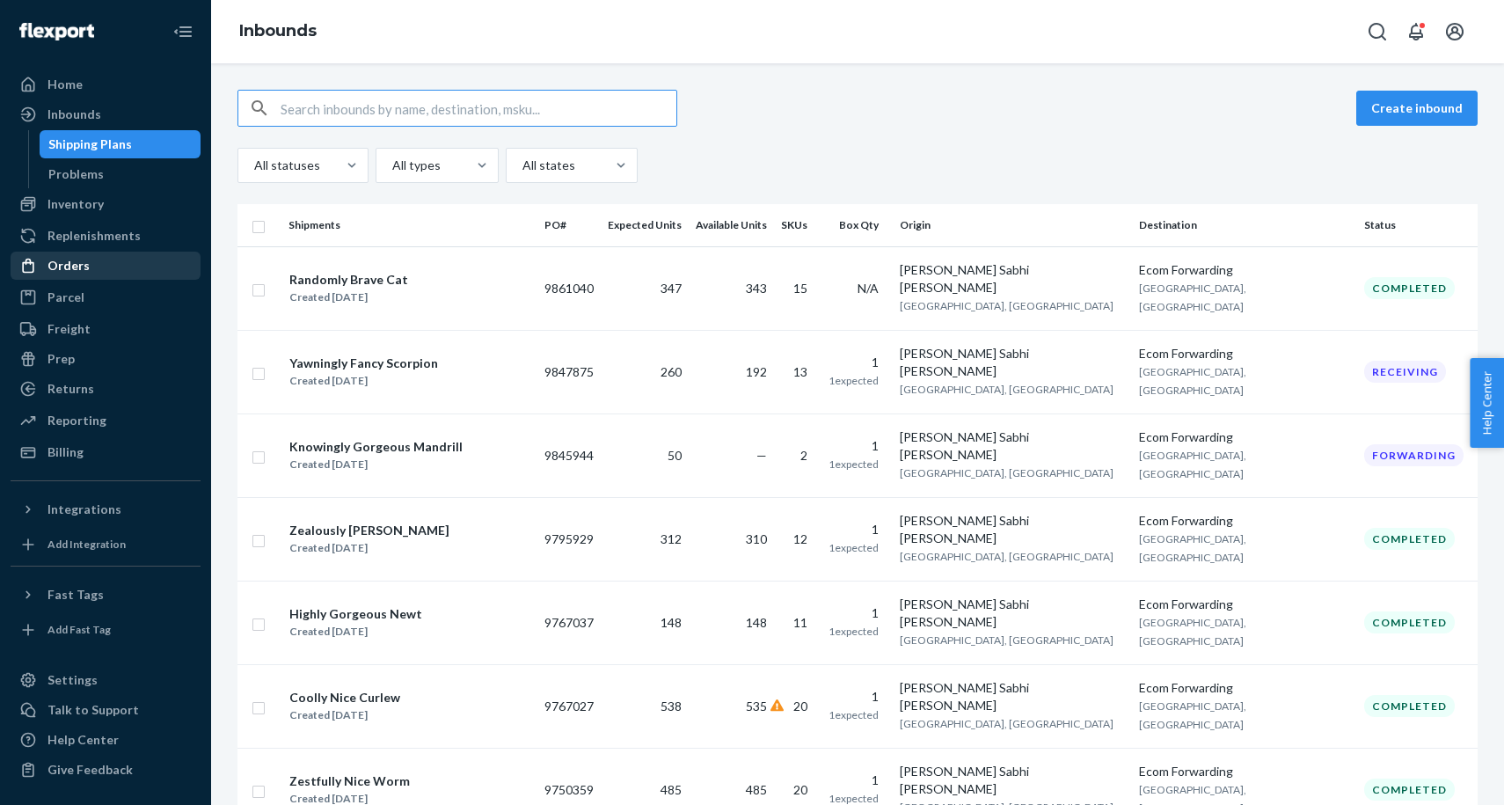
click at [84, 272] on div "Orders" at bounding box center [68, 266] width 42 height 18
